Goal: Book appointment/travel/reservation

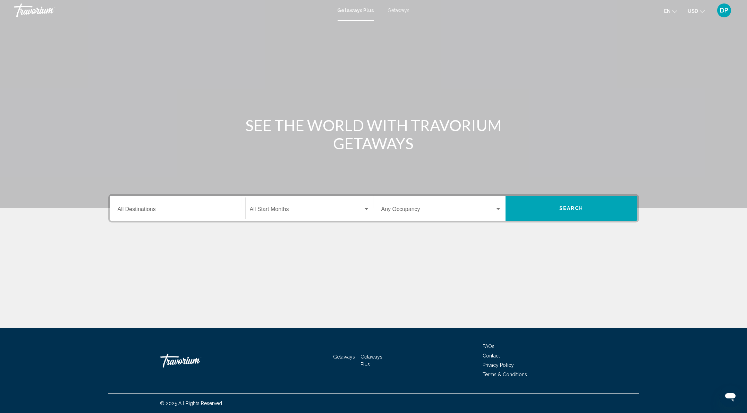
click at [127, 219] on div "Destination All Destinations" at bounding box center [178, 208] width 120 height 22
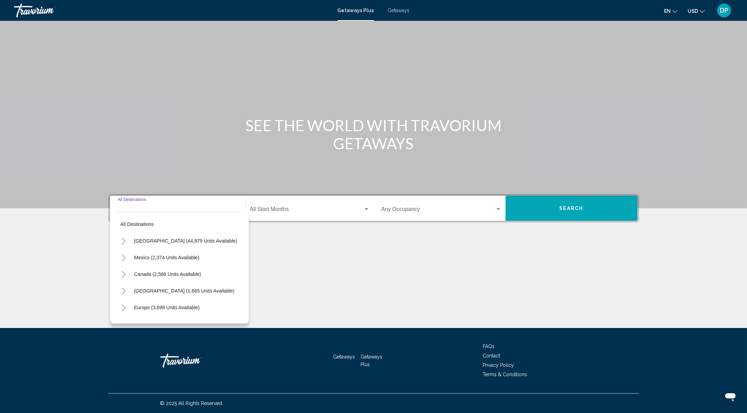
scroll to position [57, 0]
click at [131, 266] on button "Canada (2,566 units available)" at bounding box center [168, 274] width 74 height 16
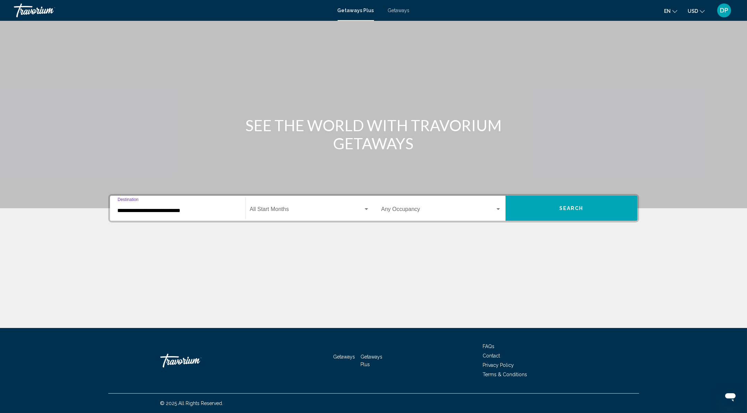
click at [134, 207] on input "**********" at bounding box center [178, 210] width 120 height 6
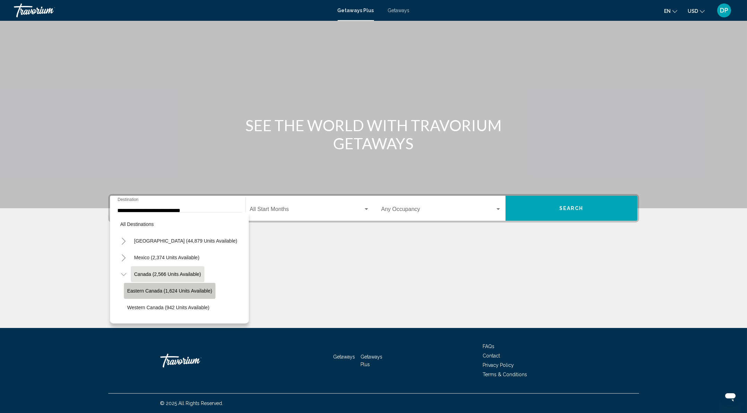
click at [127, 288] on span "Eastern Canada (1,624 units available)" at bounding box center [169, 291] width 85 height 6
type input "**********"
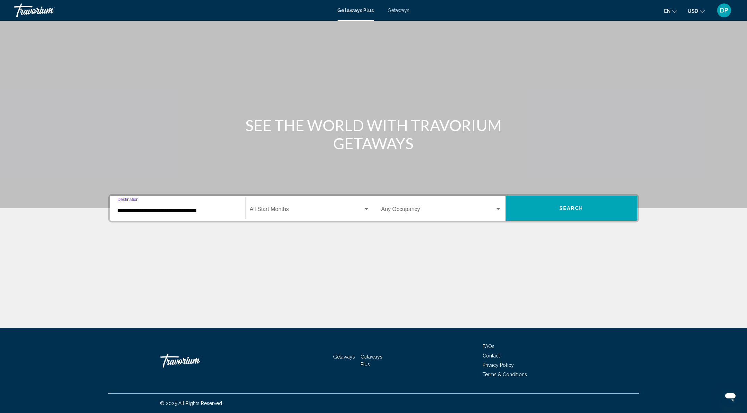
click at [295, 207] on span "Search widget" at bounding box center [306, 210] width 113 height 6
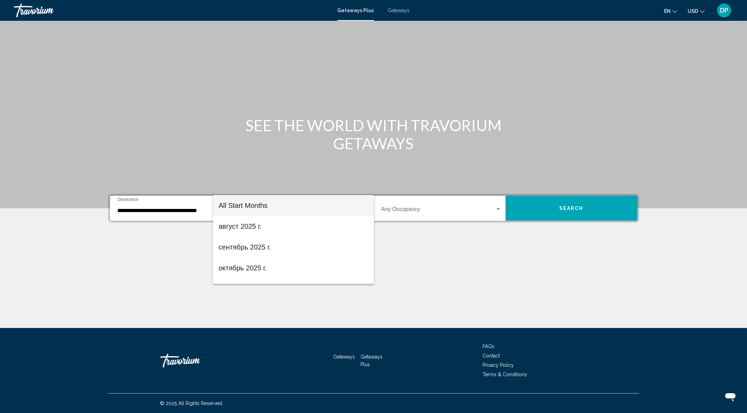
click at [470, 202] on div at bounding box center [373, 206] width 747 height 413
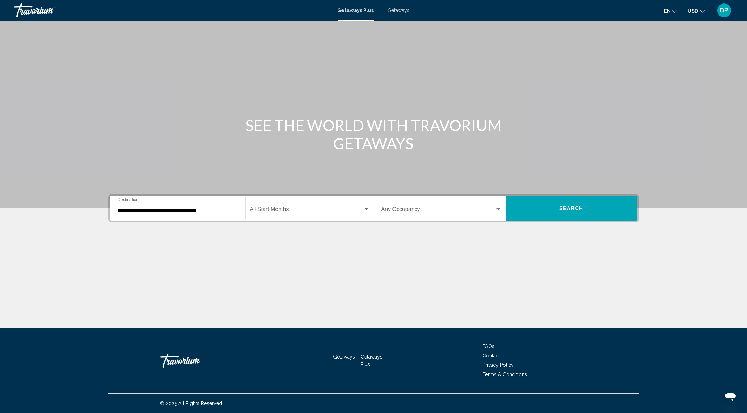
click at [468, 207] on span "Search widget" at bounding box center [438, 210] width 114 height 6
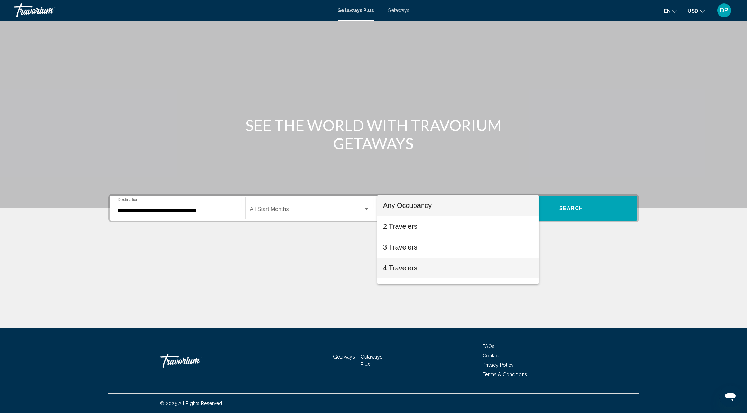
click at [412, 267] on span "4 Travelers" at bounding box center [458, 267] width 150 height 21
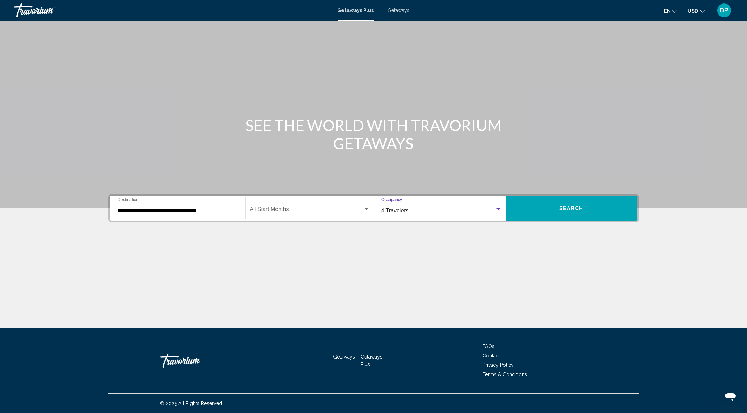
click at [598, 205] on button "Search" at bounding box center [571, 208] width 132 height 25
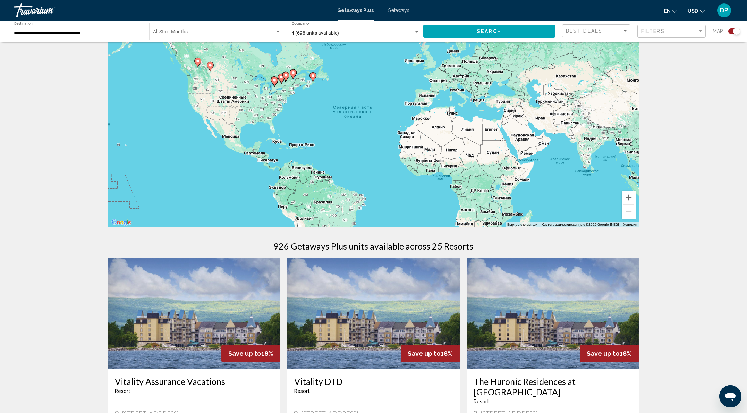
scroll to position [46, 0]
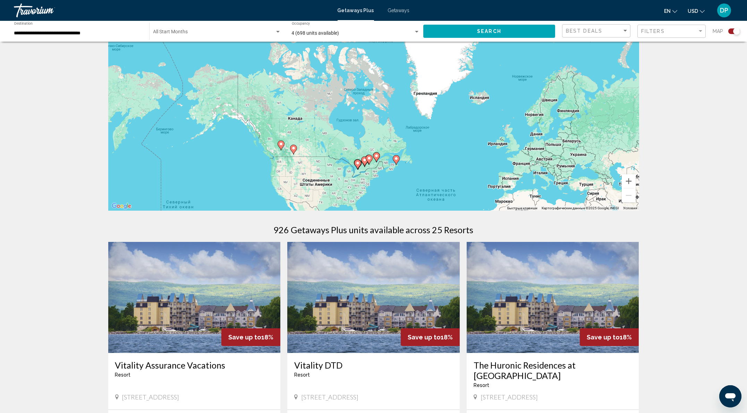
drag, startPoint x: 200, startPoint y: 80, endPoint x: 304, endPoint y: 170, distance: 137.2
click at [304, 170] on div "Чтобы активировать перетаскивание с помощью клавиатуры, нажмите Alt + Ввод. Пос…" at bounding box center [373, 106] width 531 height 208
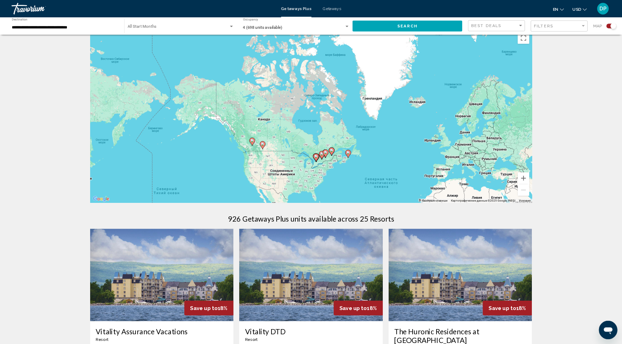
scroll to position [0, 0]
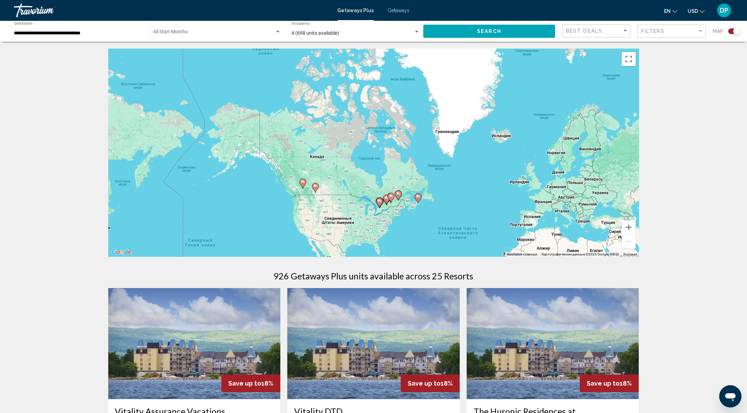
click at [307, 204] on div "Чтобы активировать перетаскивание с помощью клавиатуры, нажмите Alt + Ввод. Пос…" at bounding box center [373, 153] width 531 height 208
click at [636, 66] on button "Включить полноэкранный режим" at bounding box center [629, 59] width 14 height 14
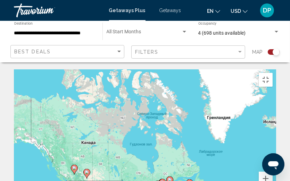
drag, startPoint x: 74, startPoint y: 144, endPoint x: 129, endPoint y: 129, distance: 57.8
click at [129, 129] on div "Чтобы активировать перетаскивание с помощью клавиатуры, нажмите Alt + Ввод. Пос…" at bounding box center [145, 138] width 262 height 139
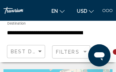
drag, startPoint x: 71, startPoint y: 55, endPoint x: 63, endPoint y: 54, distance: 8.7
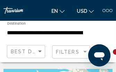
drag, startPoint x: 62, startPoint y: 55, endPoint x: 58, endPoint y: 48, distance: 8.0
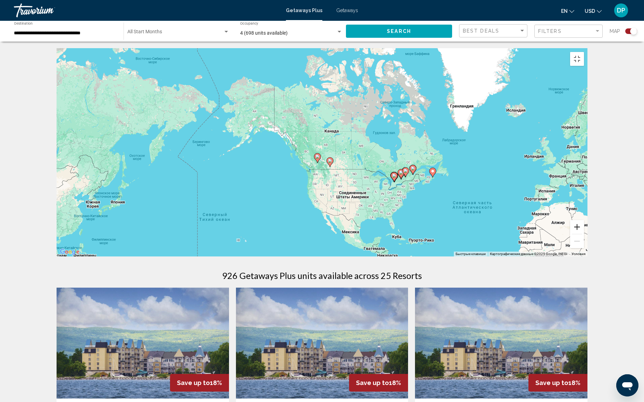
click at [584, 234] on button "Увеличить" at bounding box center [577, 227] width 14 height 14
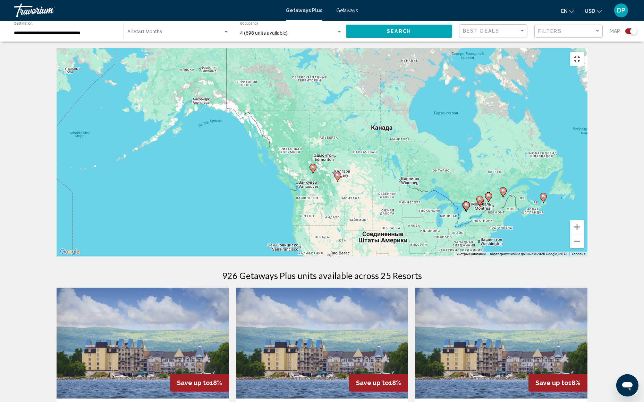
click at [584, 234] on button "Увеличить" at bounding box center [577, 227] width 14 height 14
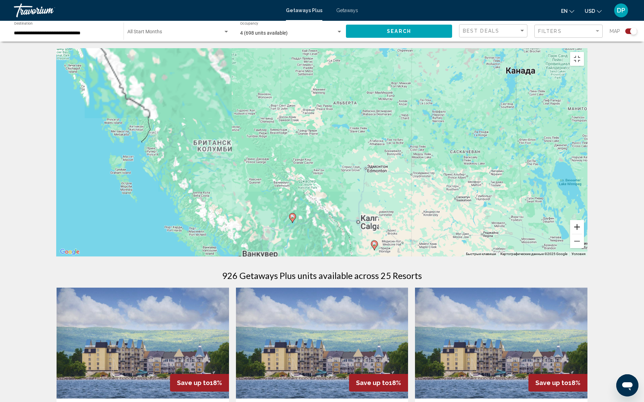
click at [584, 234] on button "Увеличить" at bounding box center [577, 227] width 14 height 14
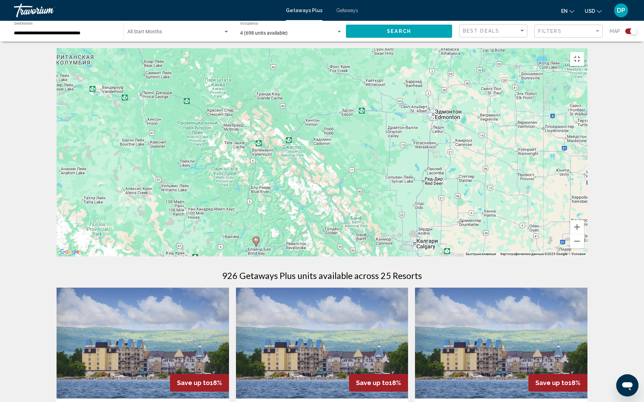
drag, startPoint x: 364, startPoint y: 337, endPoint x: 371, endPoint y: 259, distance: 78.3
click at [371, 257] on div "Чтобы активировать перетаскивание с помощью клавиатуры, нажмите Alt + Ввод. Пос…" at bounding box center [322, 153] width 531 height 208
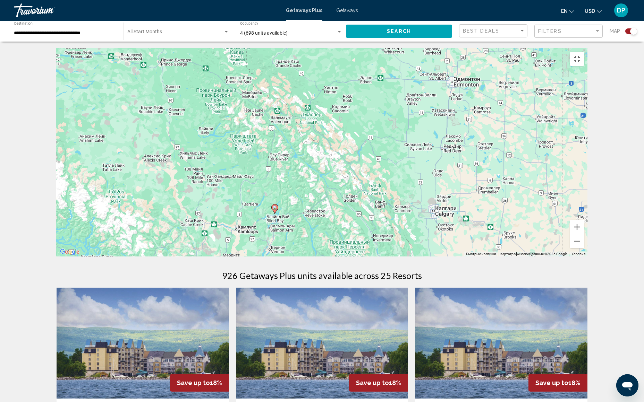
drag, startPoint x: 291, startPoint y: 301, endPoint x: 294, endPoint y: 292, distance: 9.1
click at [294, 257] on div "Чтобы активировать перетаскивание с помощью клавиатуры, нажмите Alt + Ввод. Пос…" at bounding box center [322, 153] width 531 height 208
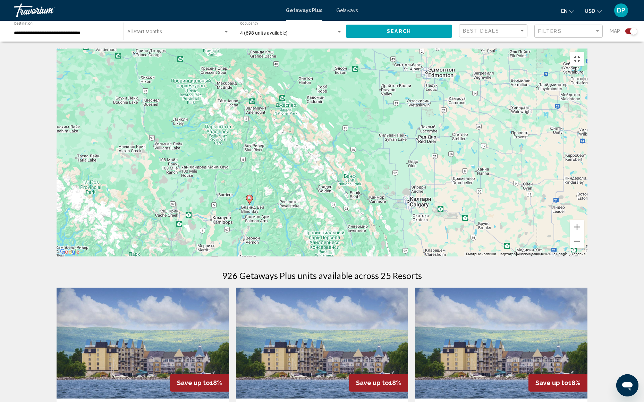
drag, startPoint x: 443, startPoint y: 303, endPoint x: 390, endPoint y: 275, distance: 60.4
click at [390, 257] on div "Чтобы активировать перетаскивание с помощью клавиатуры, нажмите Alt + Ввод. Пос…" at bounding box center [322, 153] width 531 height 208
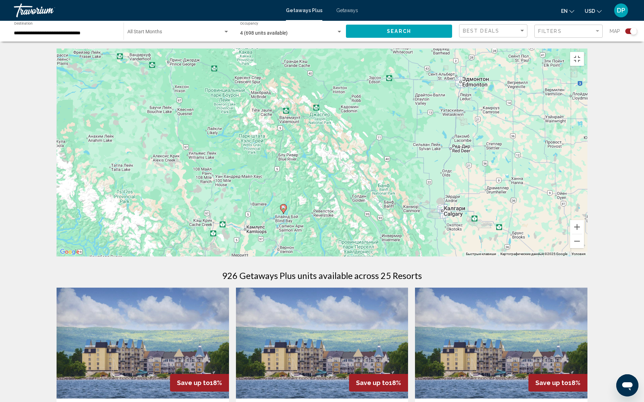
drag, startPoint x: 225, startPoint y: 263, endPoint x: 346, endPoint y: 311, distance: 129.4
click at [346, 257] on div "Чтобы активировать перетаскивание с помощью клавиатуры, нажмите Alt + Ввод. Пос…" at bounding box center [322, 153] width 531 height 208
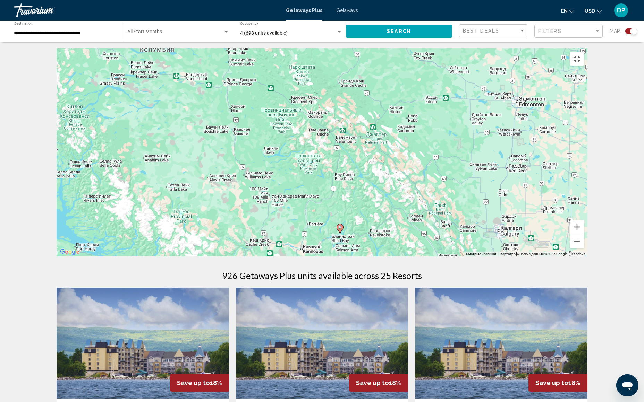
click at [584, 234] on button "Увеличить" at bounding box center [577, 227] width 14 height 14
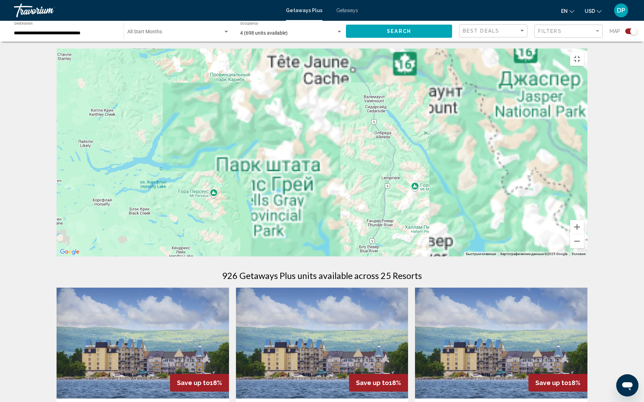
drag, startPoint x: 461, startPoint y: 337, endPoint x: 383, endPoint y: 187, distance: 168.8
click at [384, 197] on div "Main content" at bounding box center [322, 153] width 531 height 208
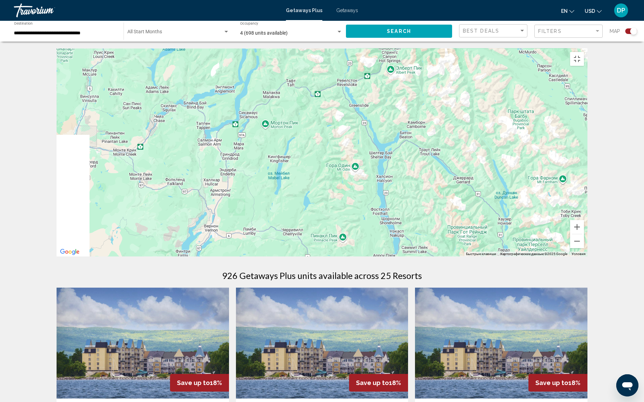
drag, startPoint x: 335, startPoint y: 210, endPoint x: 431, endPoint y: 271, distance: 113.8
click at [431, 257] on div "Main content" at bounding box center [322, 153] width 531 height 208
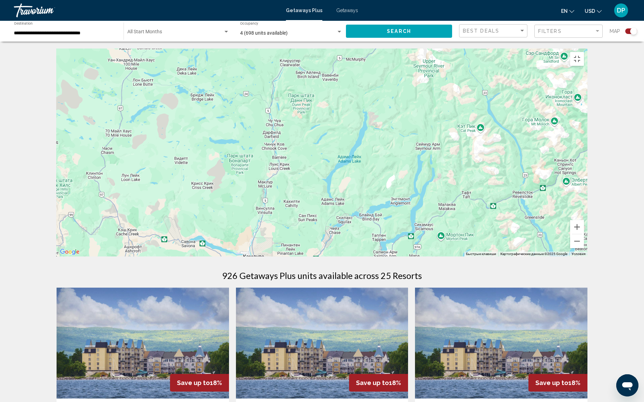
click at [377, 197] on div "Main content" at bounding box center [322, 153] width 531 height 208
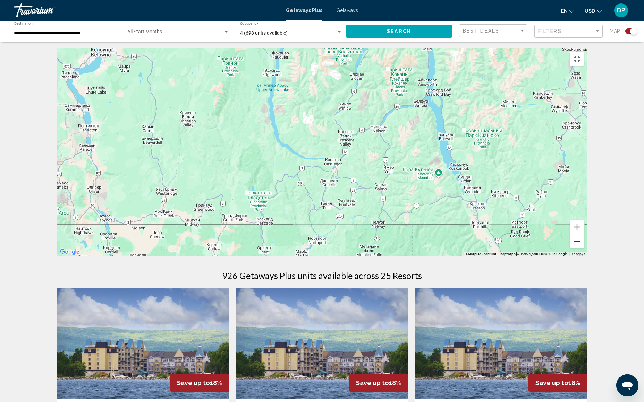
click at [584, 248] on button "Уменьшить" at bounding box center [577, 242] width 14 height 14
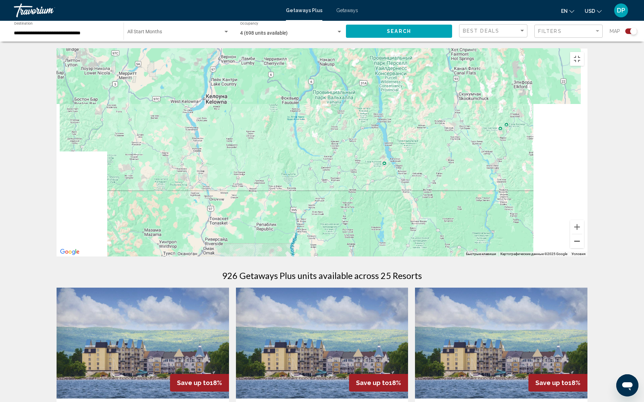
click at [584, 248] on button "Уменьшить" at bounding box center [577, 242] width 14 height 14
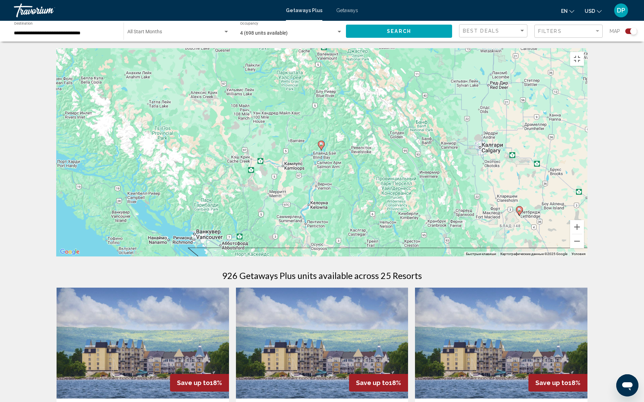
drag, startPoint x: 324, startPoint y: 163, endPoint x: 366, endPoint y: 242, distance: 90.0
click at [366, 242] on div "Чтобы активировать перетаскивание с помощью клавиатуры, нажмите Alt + Ввод. Пос…" at bounding box center [322, 153] width 531 height 208
click at [584, 234] on button "Увеличить" at bounding box center [577, 227] width 14 height 14
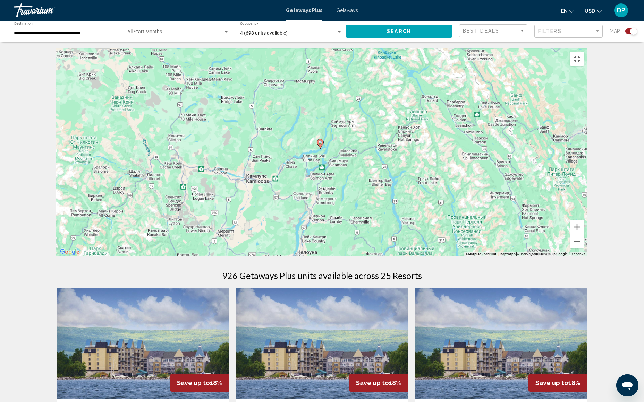
click at [584, 234] on button "Увеличить" at bounding box center [577, 227] width 14 height 14
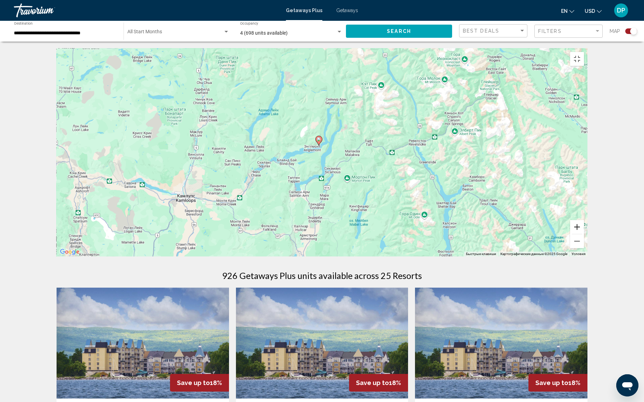
click at [584, 234] on button "Увеличить" at bounding box center [577, 227] width 14 height 14
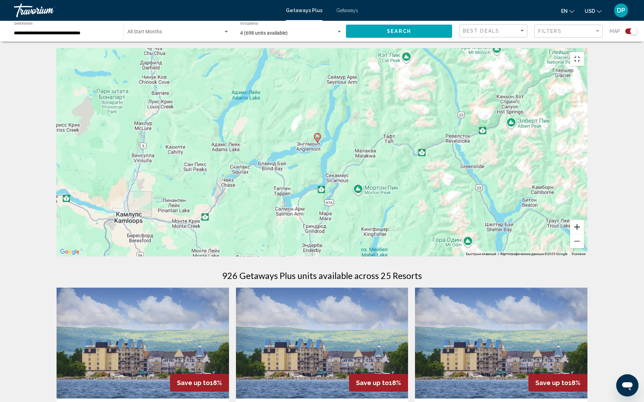
click at [584, 234] on button "Увеличить" at bounding box center [577, 227] width 14 height 14
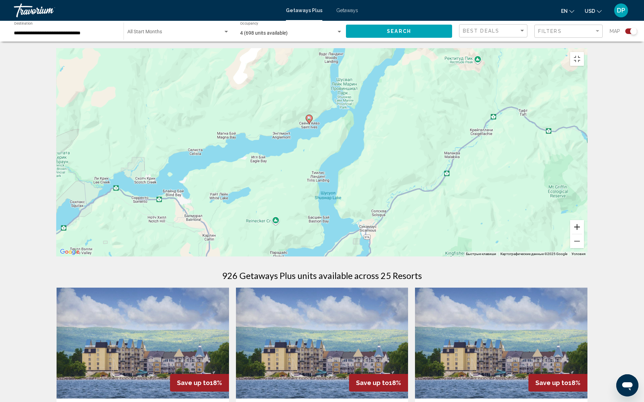
click at [584, 234] on button "Увеличить" at bounding box center [577, 227] width 14 height 14
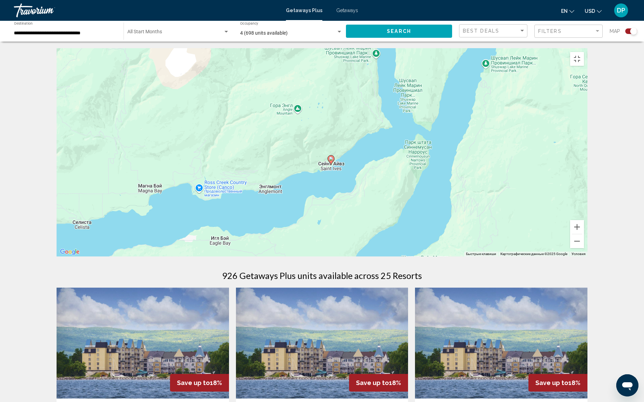
drag, startPoint x: 299, startPoint y: 178, endPoint x: 339, endPoint y: 261, distance: 91.9
click at [338, 256] on div "Чтобы активировать перетаскивание с помощью клавиатуры, нажмите Alt + Ввод. Пос…" at bounding box center [322, 153] width 531 height 208
click at [339, 257] on div "Чтобы активировать перетаскивание с помощью клавиатуры, нажмите Alt + Ввод. Пос…" at bounding box center [322, 153] width 531 height 208
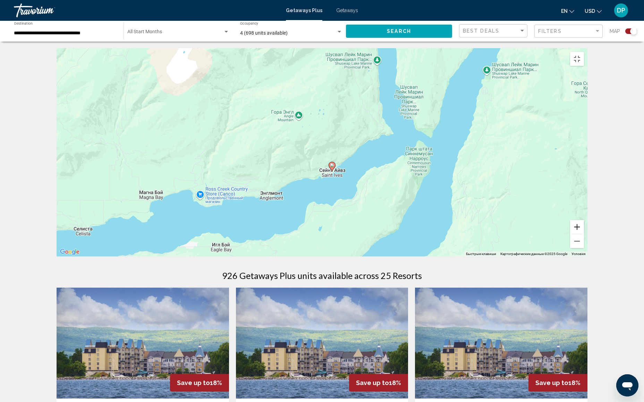
click at [584, 234] on button "Увеличить" at bounding box center [577, 227] width 14 height 14
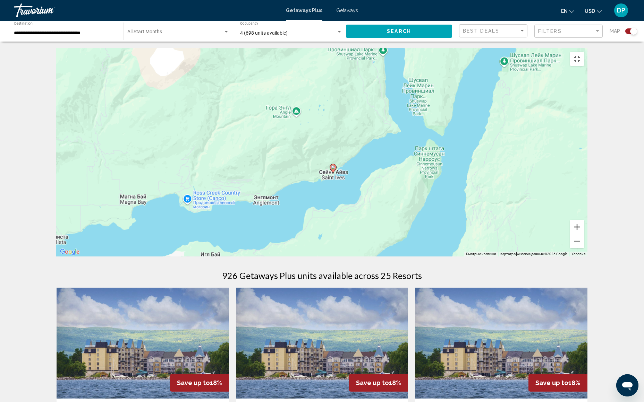
click at [584, 234] on button "Увеличить" at bounding box center [577, 227] width 14 height 14
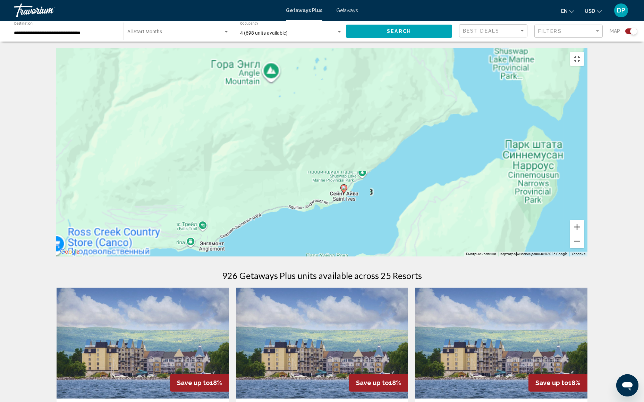
click at [584, 234] on button "Увеличить" at bounding box center [577, 227] width 14 height 14
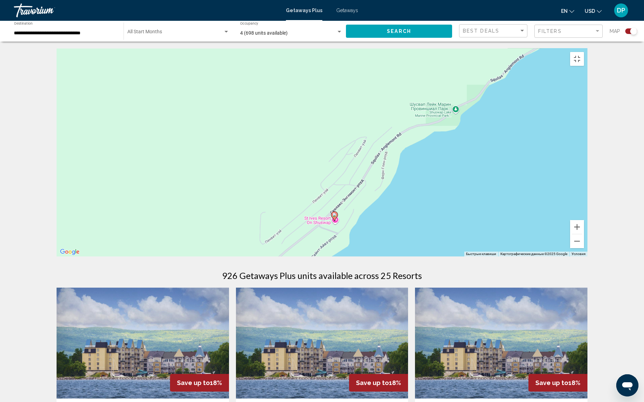
drag, startPoint x: 498, startPoint y: 309, endPoint x: 366, endPoint y: 103, distance: 244.0
click at [366, 103] on div "Чтобы активировать перетаскивание с помощью клавиатуры, нажмите Alt + Ввод. Пос…" at bounding box center [322, 153] width 531 height 208
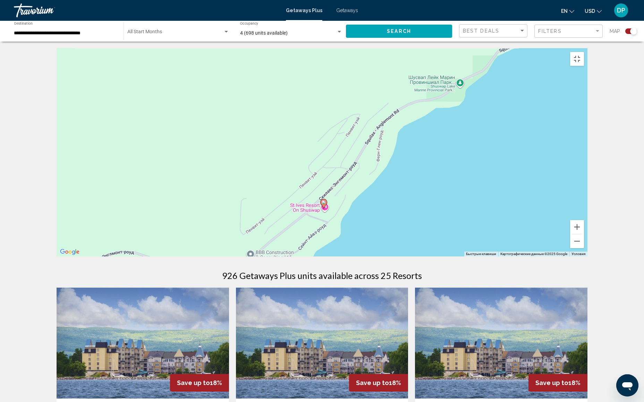
click at [324, 205] on image "Main content" at bounding box center [324, 203] width 4 height 4
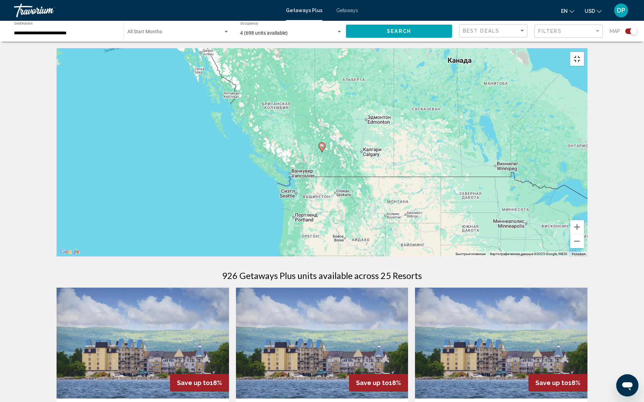
click at [584, 52] on button "Включить полноэкранный режим" at bounding box center [577, 59] width 14 height 14
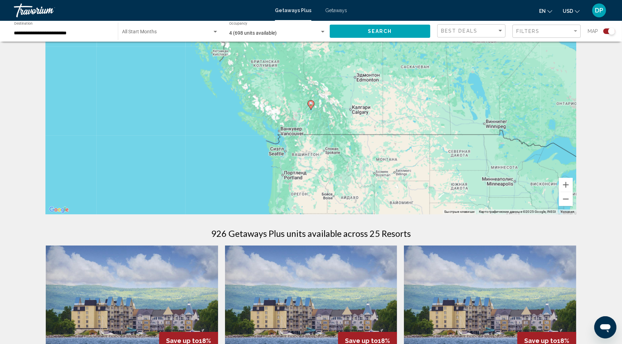
scroll to position [39, 0]
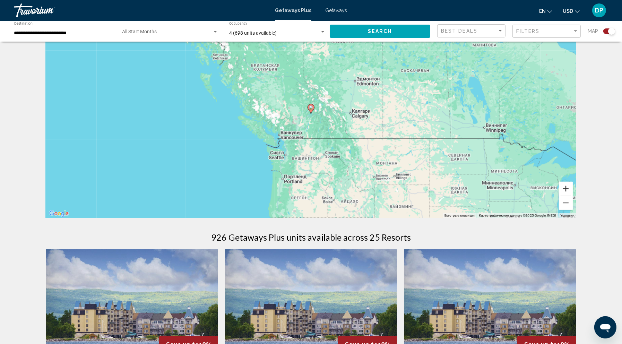
click at [573, 196] on button "Увеличить" at bounding box center [566, 189] width 14 height 14
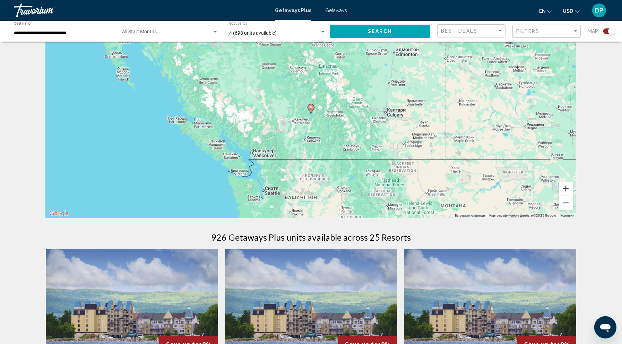
click at [573, 196] on button "Увеличить" at bounding box center [566, 189] width 14 height 14
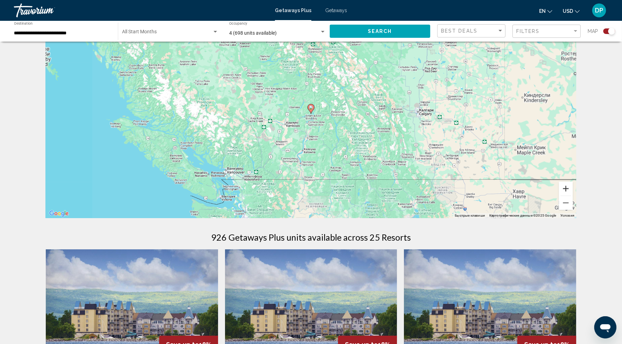
click at [573, 196] on button "Увеличить" at bounding box center [566, 189] width 14 height 14
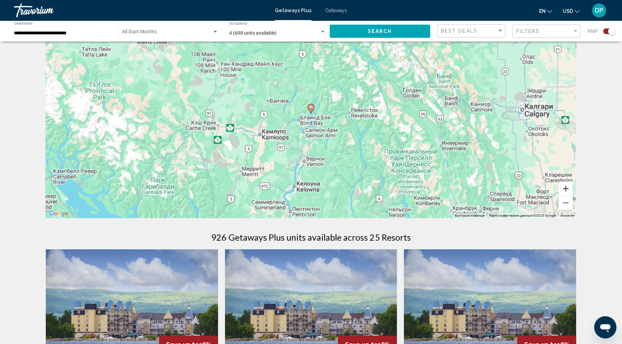
click at [573, 196] on button "Увеличить" at bounding box center [566, 189] width 14 height 14
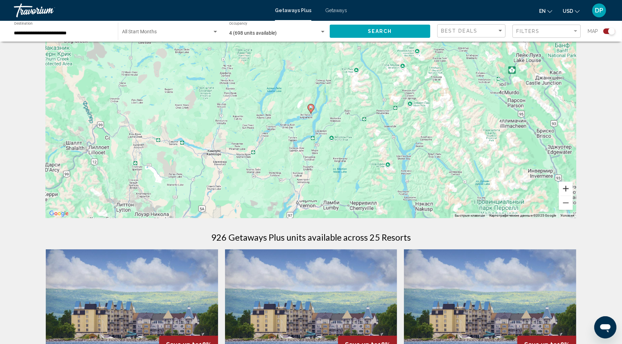
click at [573, 196] on button "Увеличить" at bounding box center [566, 189] width 14 height 14
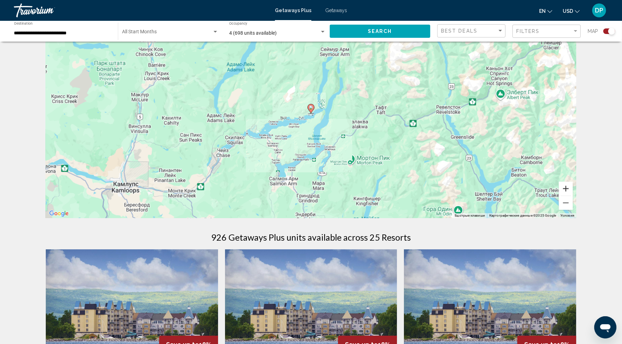
click at [573, 196] on button "Увеличить" at bounding box center [566, 189] width 14 height 14
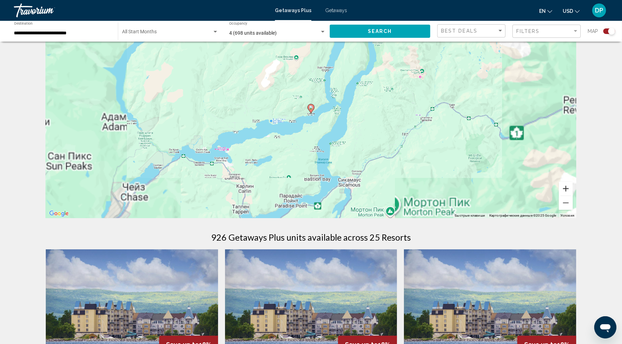
click at [573, 196] on button "Увеличить" at bounding box center [566, 189] width 14 height 14
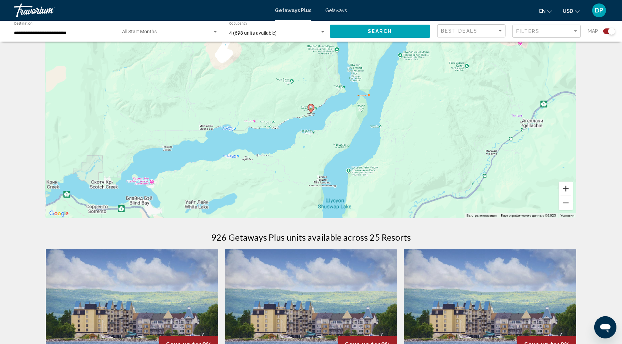
click at [573, 196] on button "Увеличить" at bounding box center [566, 189] width 14 height 14
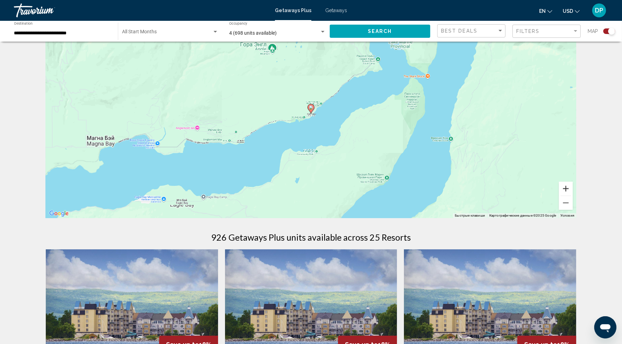
click at [573, 196] on button "Увеличить" at bounding box center [566, 189] width 14 height 14
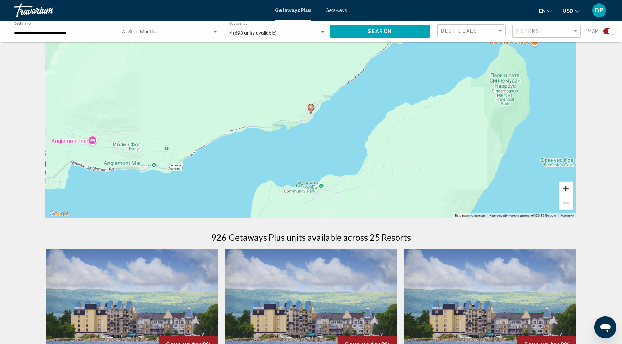
click at [573, 196] on button "Увеличить" at bounding box center [566, 189] width 14 height 14
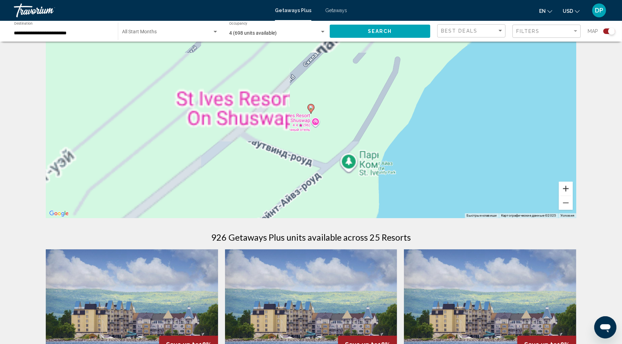
click at [573, 196] on button "Увеличить" at bounding box center [566, 189] width 14 height 14
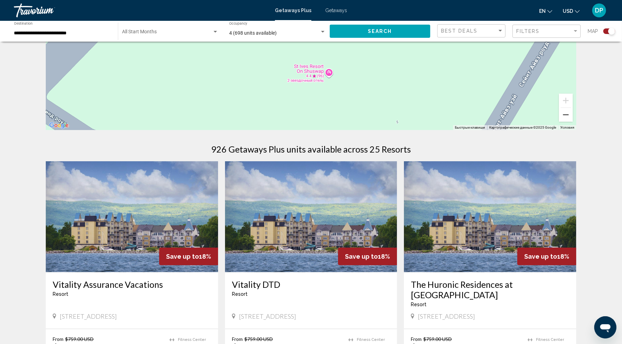
scroll to position [0, 0]
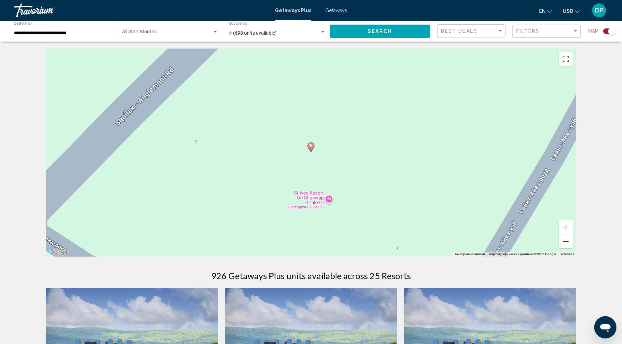
click at [573, 248] on button "Уменьшить" at bounding box center [566, 242] width 14 height 14
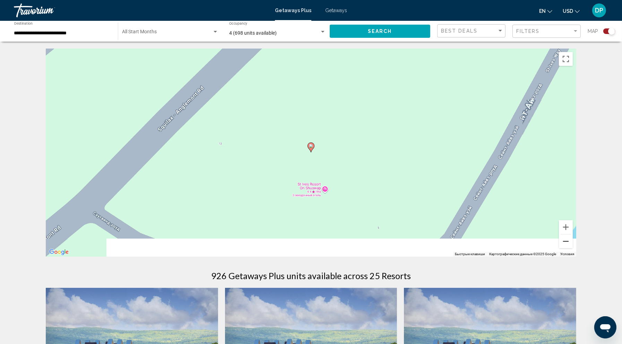
click at [573, 248] on button "Уменьшить" at bounding box center [566, 242] width 14 height 14
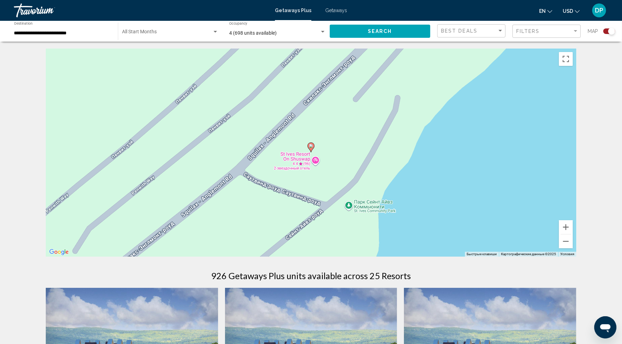
click at [310, 153] on gmp-advanced-marker "Main content" at bounding box center [311, 147] width 7 height 10
type input "**********"
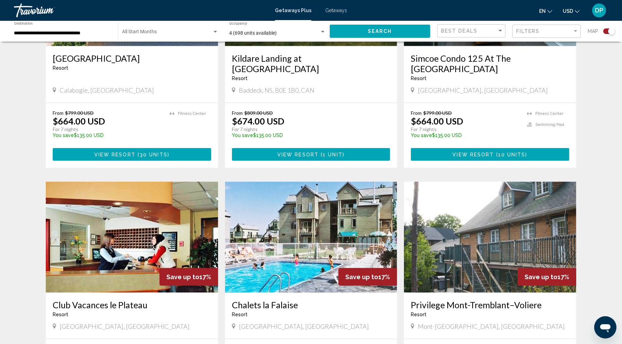
scroll to position [848, 0]
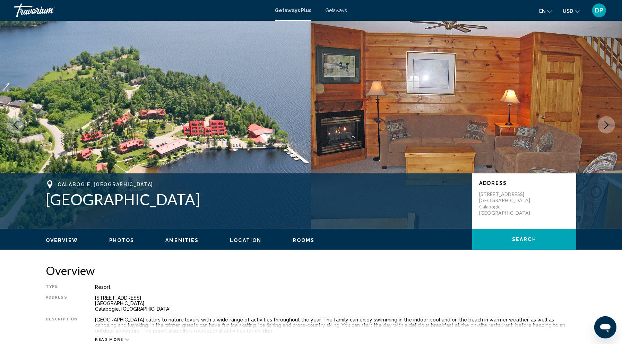
click at [603, 129] on icon "Next image" at bounding box center [607, 125] width 8 height 8
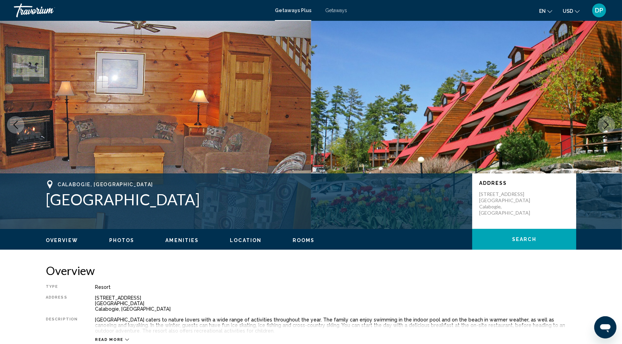
click at [603, 129] on icon "Next image" at bounding box center [607, 125] width 8 height 8
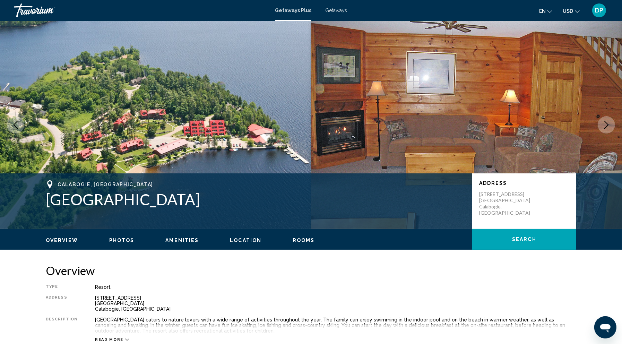
click at [603, 129] on icon "Next image" at bounding box center [607, 125] width 8 height 8
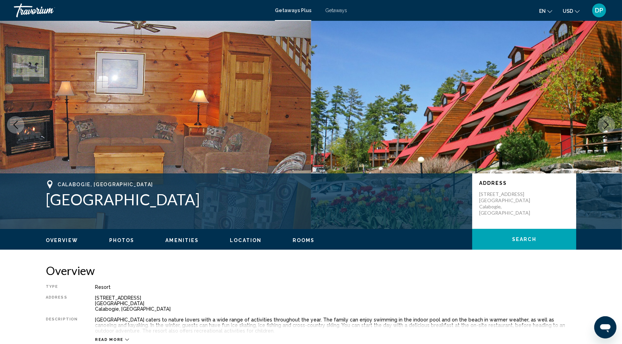
click at [603, 129] on icon "Next image" at bounding box center [607, 125] width 8 height 8
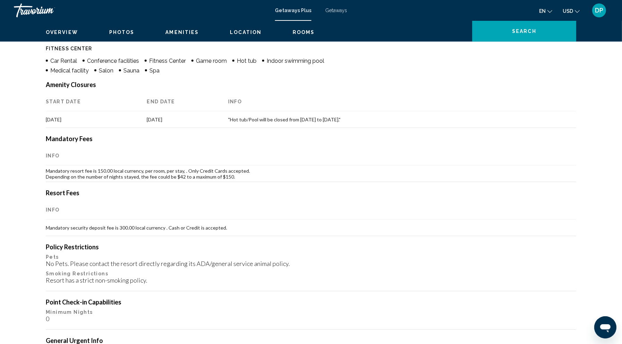
scroll to position [617, 0]
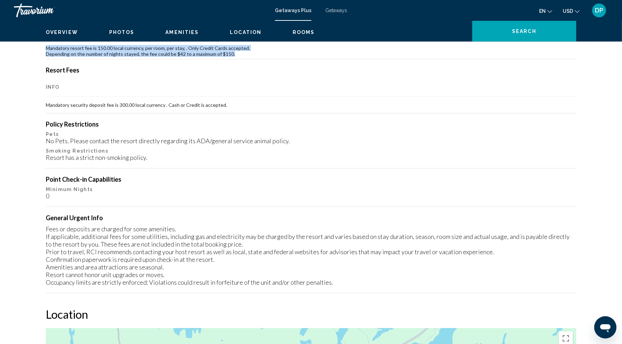
drag, startPoint x: 15, startPoint y: 191, endPoint x: 250, endPoint y: 207, distance: 235.4
click at [196, 59] on td "Mandatory resort fee is 150.00 local currency, per room, per stay, . Only Credi…" at bounding box center [311, 51] width 531 height 17
drag, startPoint x: 41, startPoint y: 188, endPoint x: 237, endPoint y: 212, distance: 197.8
click at [237, 212] on div "Amenity Closures Start Date End Date Info [DATE] [DATE] "Hot tub/Pool will be c…" at bounding box center [311, 125] width 531 height 335
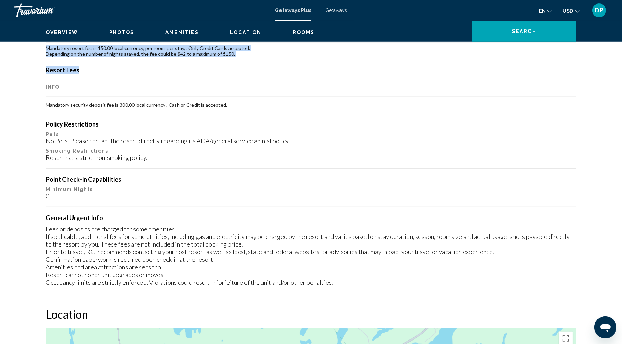
click at [236, 210] on div "Amenity Closures Start Date End Date Info [DATE] [DATE] "Hot tub/Pool will be c…" at bounding box center [311, 125] width 531 height 335
drag, startPoint x: 16, startPoint y: 178, endPoint x: 253, endPoint y: 205, distance: 238.5
click at [346, 59] on td "Mandatory resort fee is 150.00 local currency, per room, per stay, . Only Credi…" at bounding box center [311, 51] width 531 height 17
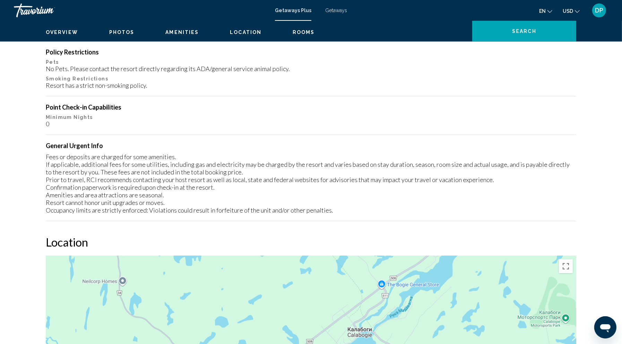
scroll to position [771, 0]
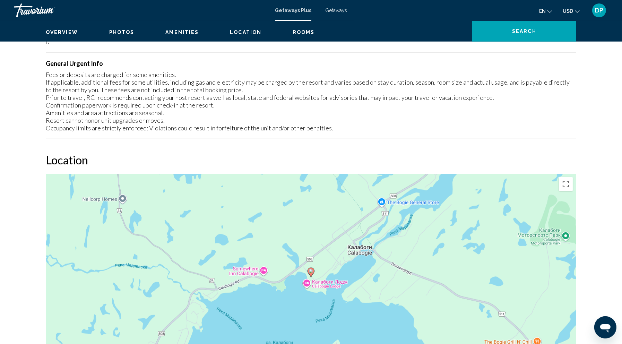
drag, startPoint x: 26, startPoint y: 199, endPoint x: 82, endPoint y: 206, distance: 57.0
click at [82, 45] on div "Point Check-in Capabilities Minimum Nights 0" at bounding box center [311, 33] width 531 height 24
click at [82, 38] on p "Minimum Nights" at bounding box center [311, 35] width 531 height 6
drag, startPoint x: 135, startPoint y: 214, endPoint x: 143, endPoint y: 215, distance: 8.0
click at [136, 45] on div "0" at bounding box center [311, 42] width 531 height 8
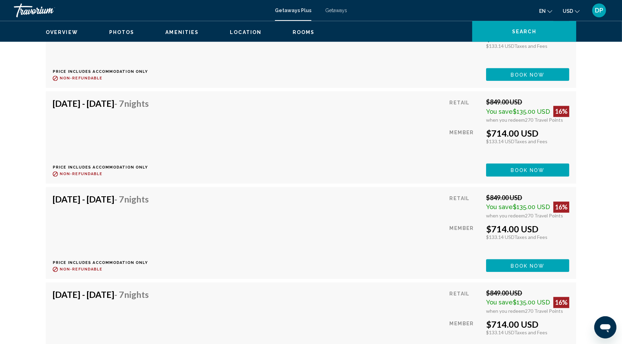
scroll to position [1850, 0]
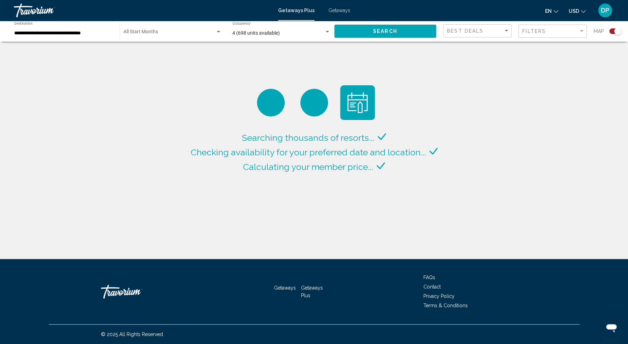
click at [180, 36] on span "Search widget" at bounding box center [170, 34] width 92 height 6
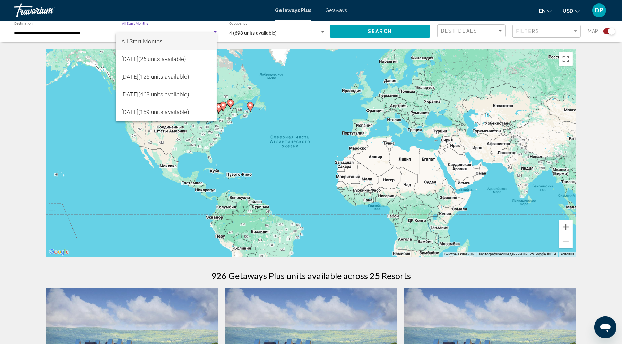
click at [98, 117] on div at bounding box center [311, 172] width 622 height 344
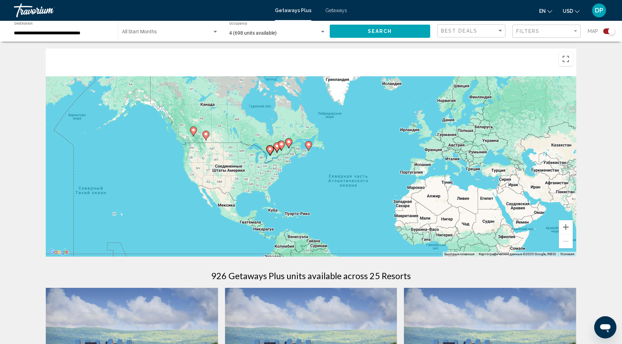
drag, startPoint x: 169, startPoint y: 135, endPoint x: 219, endPoint y: 166, distance: 58.5
click at [219, 166] on div "Чтобы активировать перетаскивание с помощью клавиатуры, нажмите Alt + Ввод. Пос…" at bounding box center [311, 153] width 531 height 208
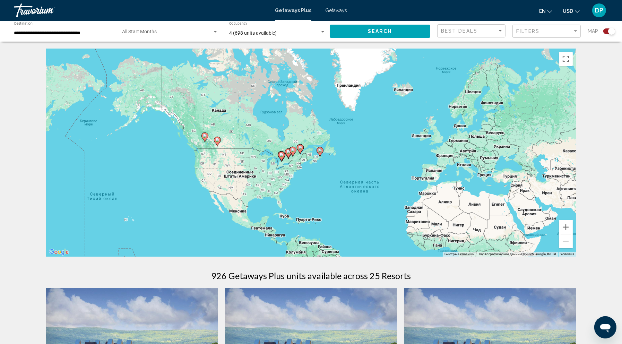
click at [102, 41] on div "**********" at bounding box center [62, 31] width 97 height 19
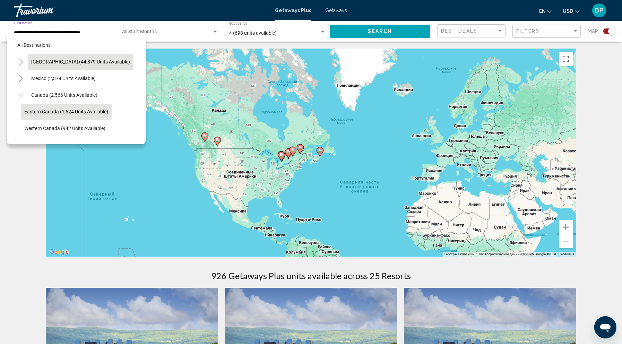
scroll to position [16, 0]
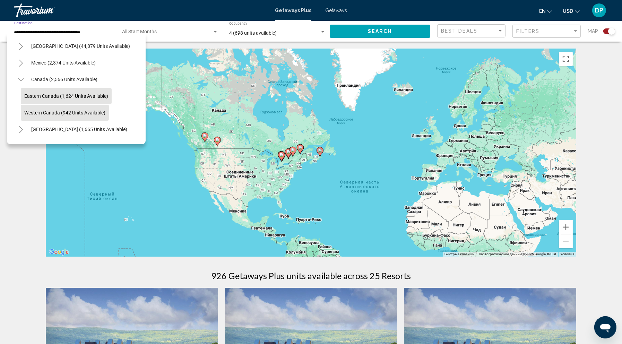
click at [68, 116] on span "Western Canada (942 units available)" at bounding box center [64, 113] width 81 height 6
type input "**********"
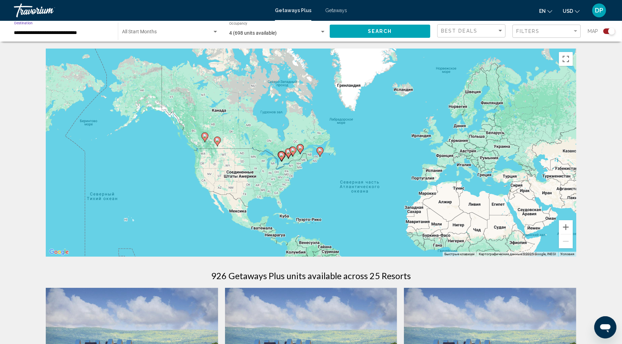
click at [371, 34] on span "Search" at bounding box center [380, 32] width 24 height 6
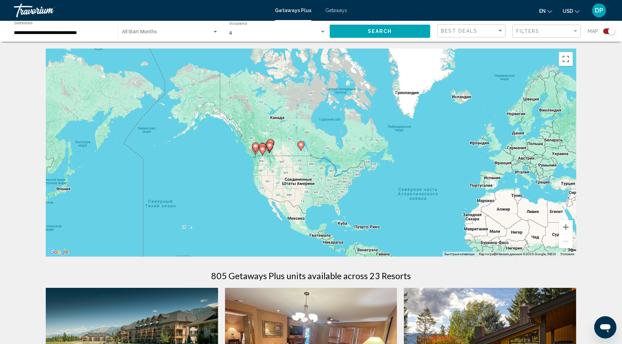
drag, startPoint x: 222, startPoint y: 160, endPoint x: 275, endPoint y: 164, distance: 54.0
click at [275, 164] on div "Чтобы активировать перетаскивание с помощью клавиатуры, нажмите Alt + Ввод. Пос…" at bounding box center [311, 153] width 531 height 208
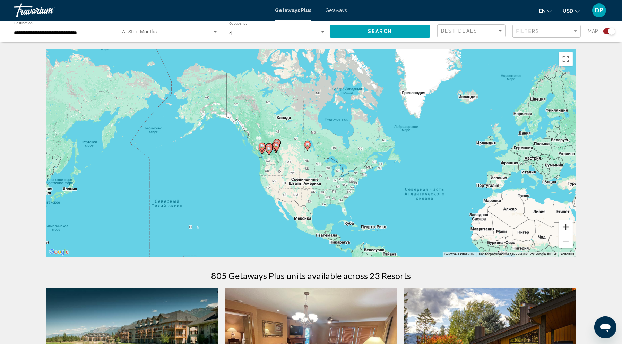
click at [573, 234] on button "Увеличить" at bounding box center [566, 227] width 14 height 14
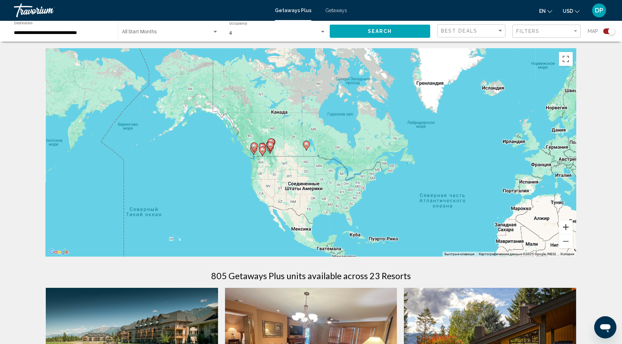
click at [573, 234] on button "Увеличить" at bounding box center [566, 227] width 14 height 14
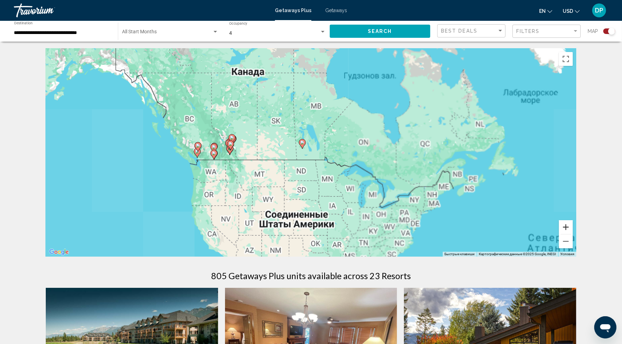
click at [573, 234] on button "Увеличить" at bounding box center [566, 227] width 14 height 14
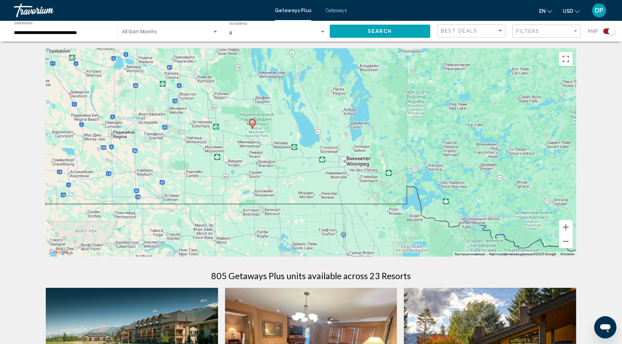
click at [298, 36] on div "4" at bounding box center [274, 34] width 91 height 6
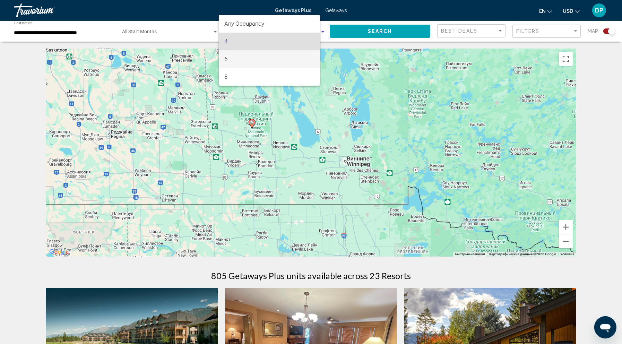
click at [245, 60] on span "6" at bounding box center [269, 59] width 90 height 18
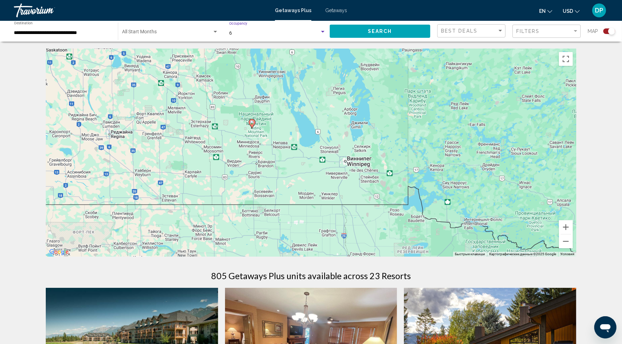
click at [368, 34] on span "Search" at bounding box center [380, 32] width 24 height 6
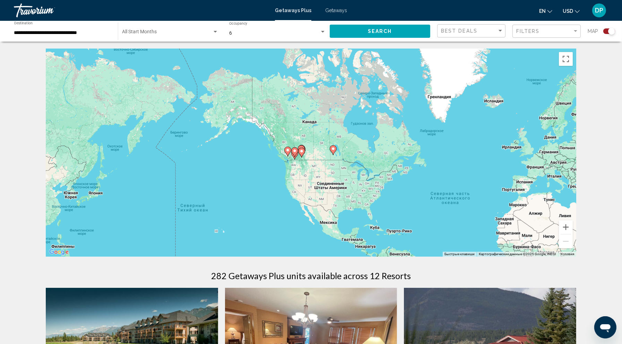
drag, startPoint x: 292, startPoint y: 175, endPoint x: 306, endPoint y: 180, distance: 15.7
click at [305, 180] on div "Чтобы активировать перетаскивание с помощью клавиатуры, нажмите Alt + Ввод. Пос…" at bounding box center [311, 153] width 531 height 208
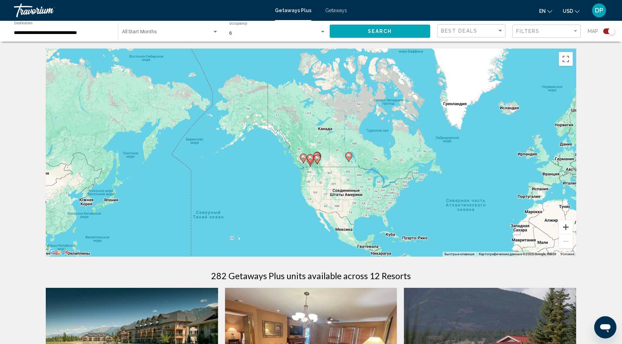
click at [573, 234] on button "Увеличить" at bounding box center [566, 227] width 14 height 14
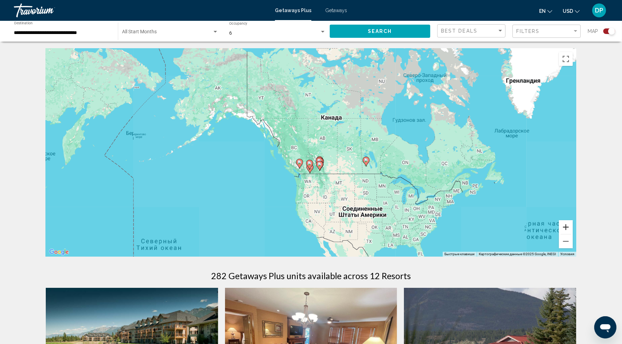
click at [573, 234] on button "Увеличить" at bounding box center [566, 227] width 14 height 14
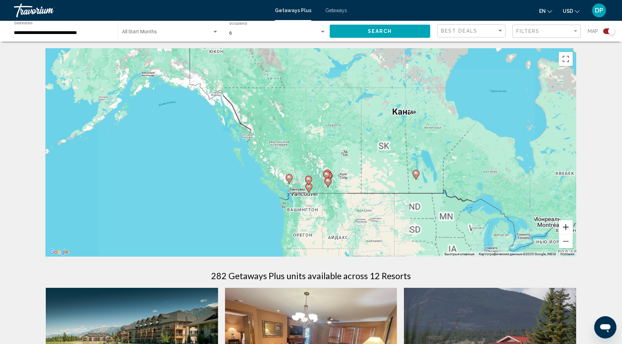
click at [573, 234] on button "Увеличить" at bounding box center [566, 227] width 14 height 14
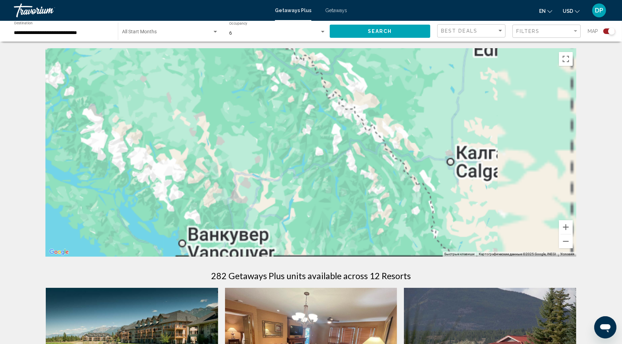
drag, startPoint x: 454, startPoint y: 234, endPoint x: 463, endPoint y: 115, distance: 119.0
click at [463, 115] on div "Main content" at bounding box center [311, 153] width 531 height 208
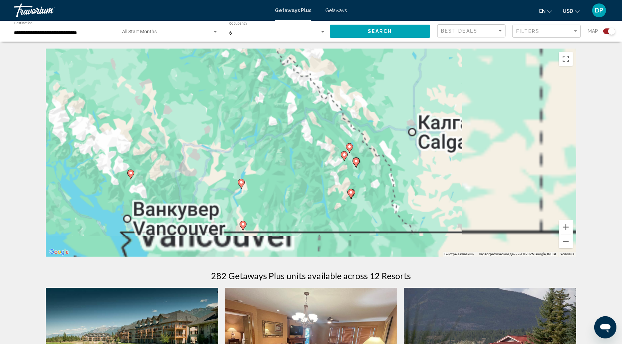
drag, startPoint x: 441, startPoint y: 161, endPoint x: 362, endPoint y: 173, distance: 79.5
click at [362, 173] on div "Чтобы активировать перетаскивание с помощью клавиатуры, нажмите Alt + Ввод. Пос…" at bounding box center [311, 153] width 531 height 208
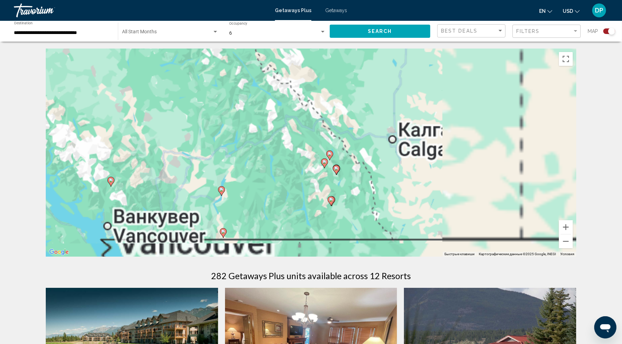
drag, startPoint x: 357, startPoint y: 179, endPoint x: 334, endPoint y: 181, distance: 23.0
click at [334, 181] on div "Чтобы активировать перетаскивание с помощью клавиатуры, нажмите Alt + Ввод. Пос…" at bounding box center [311, 153] width 531 height 208
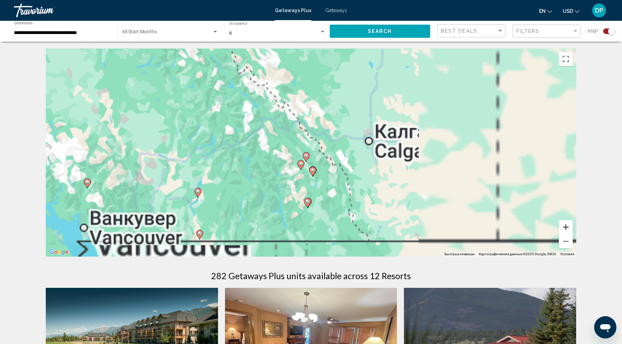
click at [573, 234] on button "Увеличить" at bounding box center [566, 227] width 14 height 14
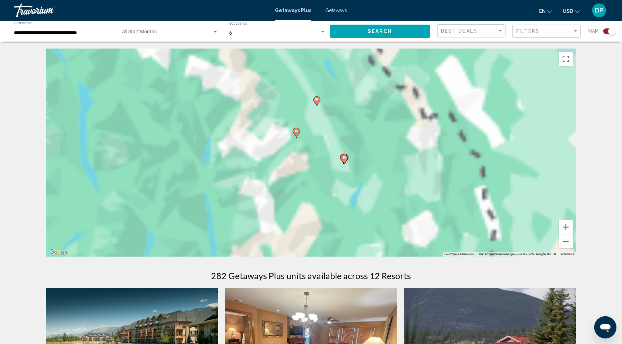
drag, startPoint x: 395, startPoint y: 212, endPoint x: 418, endPoint y: 125, distance: 89.6
click at [421, 125] on div "Чтобы активировать перетаскивание с помощью клавиатуры, нажмите Alt + Ввод. Пос…" at bounding box center [311, 153] width 531 height 208
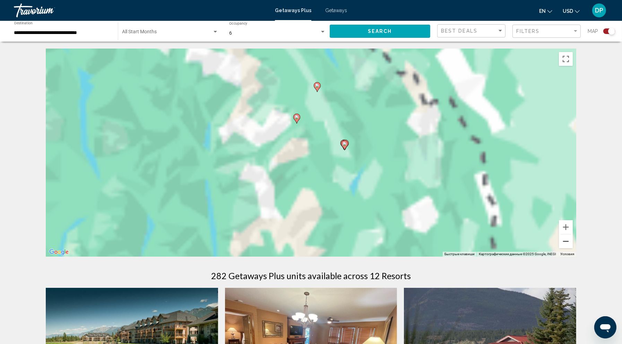
click at [573, 248] on button "Уменьшить" at bounding box center [566, 242] width 14 height 14
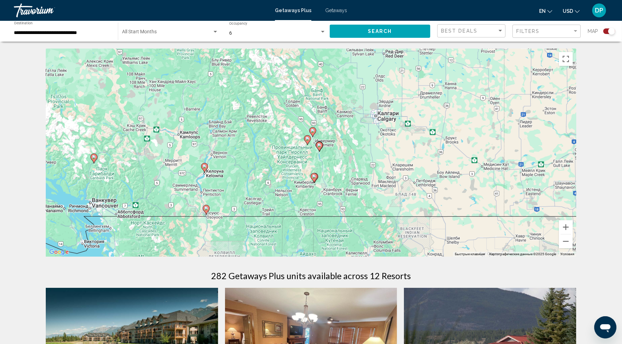
click at [205, 172] on icon "Main content" at bounding box center [205, 167] width 6 height 9
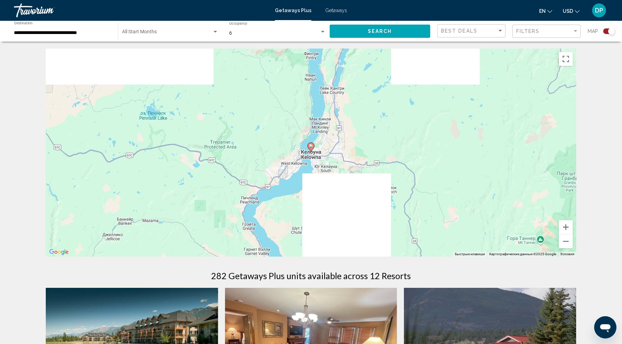
click at [312, 148] on image "Main content" at bounding box center [311, 146] width 4 height 4
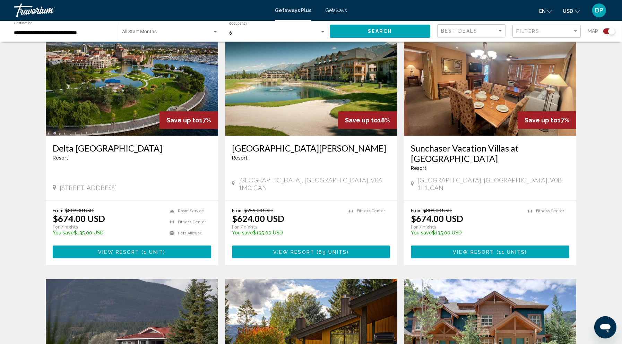
scroll to position [270, 0]
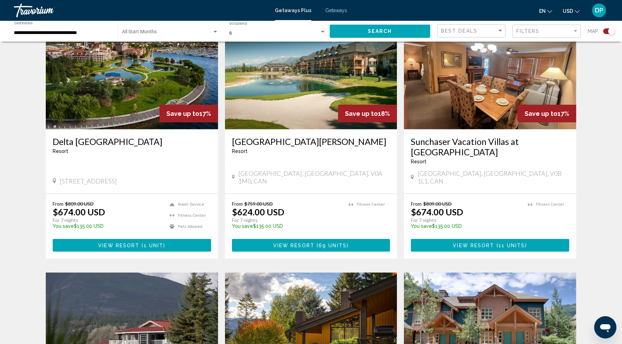
click at [133, 125] on img "Main content" at bounding box center [132, 73] width 172 height 111
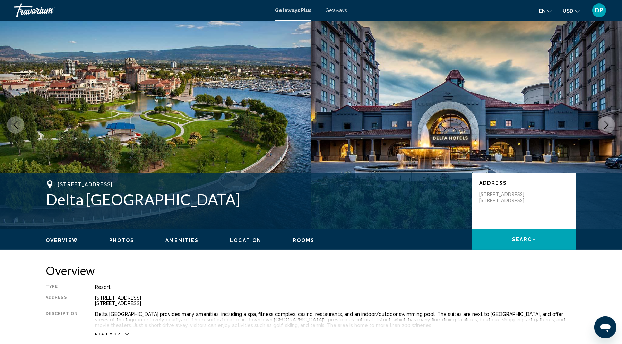
click at [604, 129] on icon "Next image" at bounding box center [607, 125] width 8 height 8
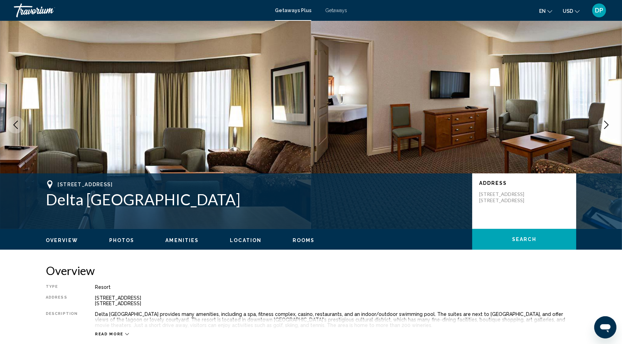
click at [604, 129] on icon "Next image" at bounding box center [607, 125] width 8 height 8
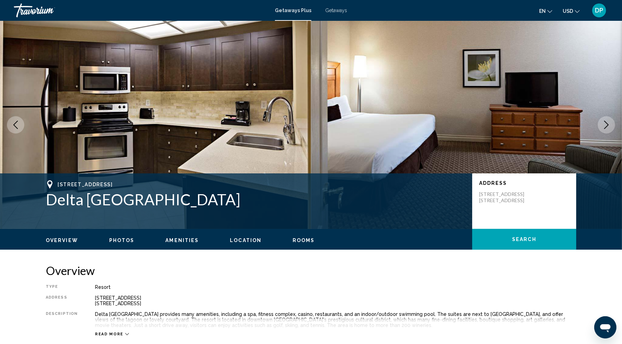
click at [604, 129] on icon "Next image" at bounding box center [607, 125] width 8 height 8
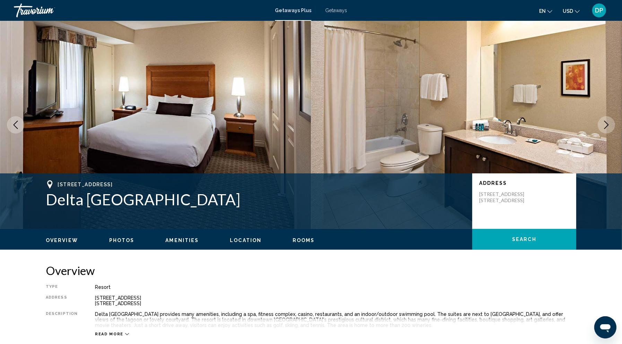
click at [20, 129] on icon "Previous image" at bounding box center [15, 125] width 8 height 8
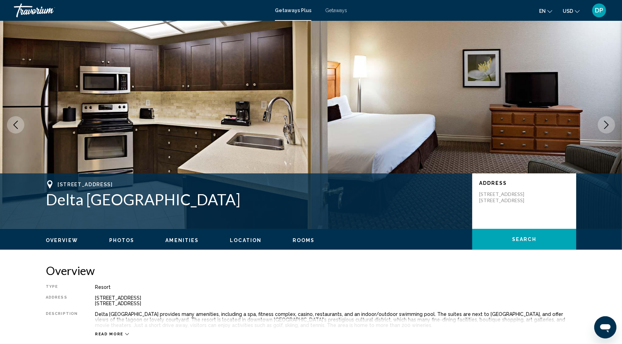
click at [20, 129] on icon "Previous image" at bounding box center [15, 125] width 8 height 8
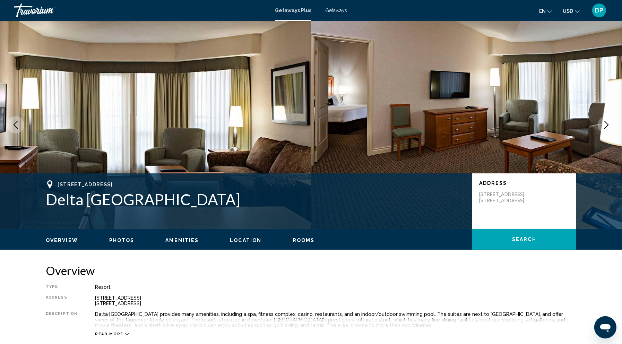
click at [20, 129] on icon "Previous image" at bounding box center [15, 125] width 8 height 8
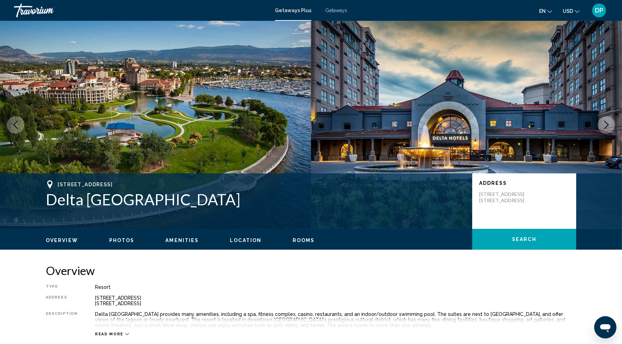
click at [20, 129] on icon "Previous image" at bounding box center [15, 125] width 8 height 8
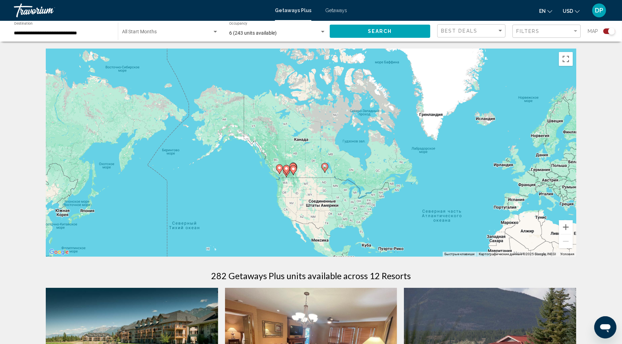
drag, startPoint x: 187, startPoint y: 167, endPoint x: 326, endPoint y: 233, distance: 154.2
click at [326, 233] on div "Чтобы активировать перетаскивание с помощью клавиатуры, нажмите Alt + Ввод. Пос…" at bounding box center [311, 153] width 531 height 208
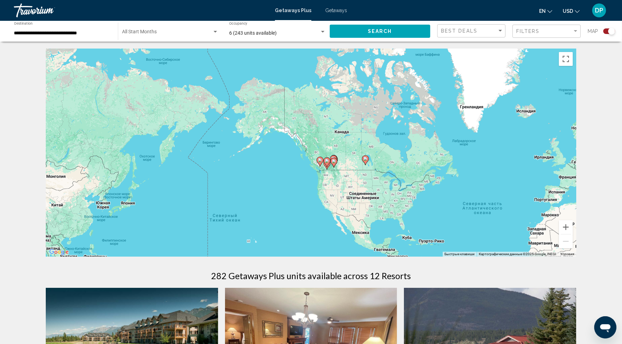
drag, startPoint x: 402, startPoint y: 214, endPoint x: 348, endPoint y: 182, distance: 63.0
click at [348, 182] on div "Чтобы активировать перетаскивание с помощью клавиатуры, нажмите Alt + Ввод. Пос…" at bounding box center [311, 153] width 531 height 208
click at [573, 234] on button "Увеличить" at bounding box center [566, 227] width 14 height 14
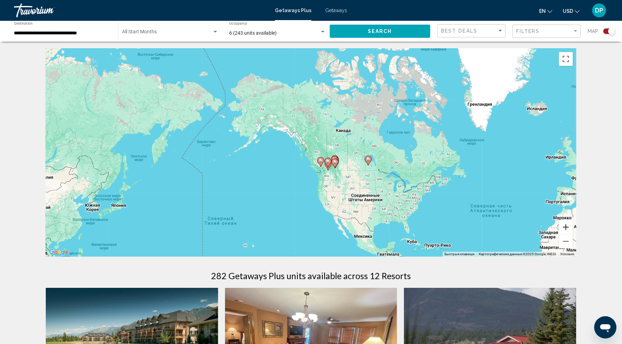
click at [573, 234] on button "Увеличить" at bounding box center [566, 227] width 14 height 14
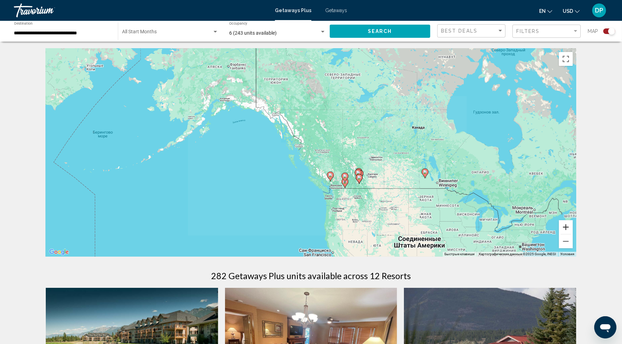
click at [573, 234] on button "Увеличить" at bounding box center [566, 227] width 14 height 14
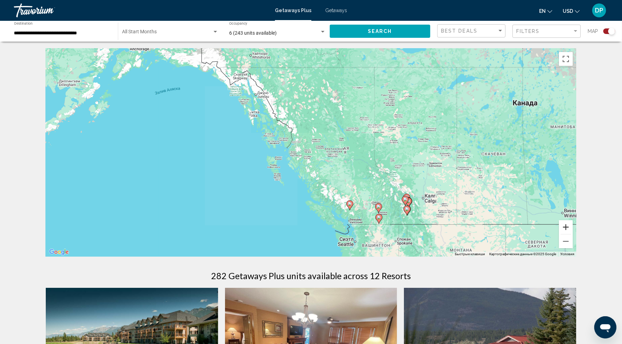
click at [573, 234] on button "Увеличить" at bounding box center [566, 227] width 14 height 14
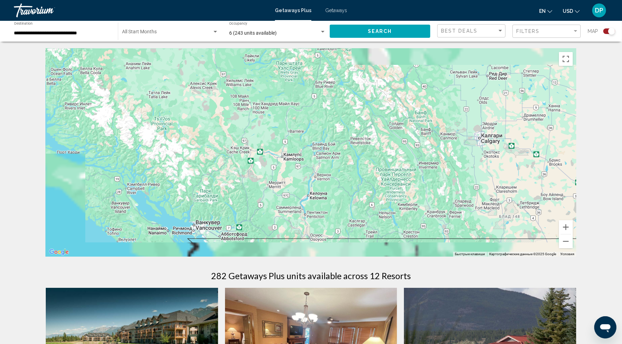
drag, startPoint x: 449, startPoint y: 203, endPoint x: 226, endPoint y: 42, distance: 274.8
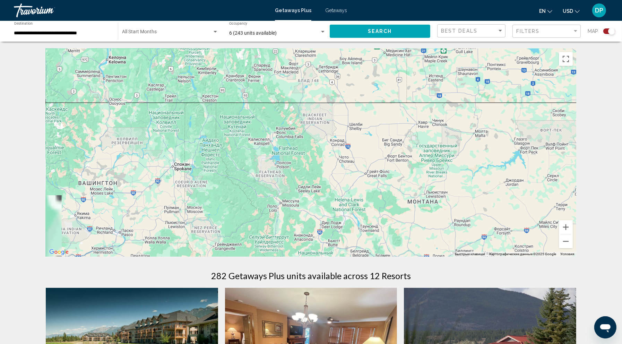
drag, startPoint x: 243, startPoint y: 63, endPoint x: 373, endPoint y: 145, distance: 152.9
click at [372, 144] on div "Main content" at bounding box center [311, 153] width 531 height 208
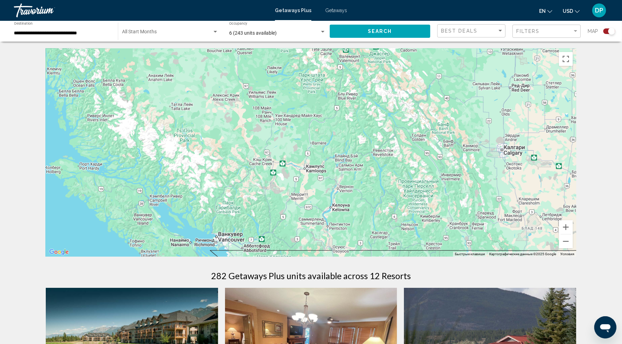
drag, startPoint x: 307, startPoint y: 104, endPoint x: 246, endPoint y: 54, distance: 78.2
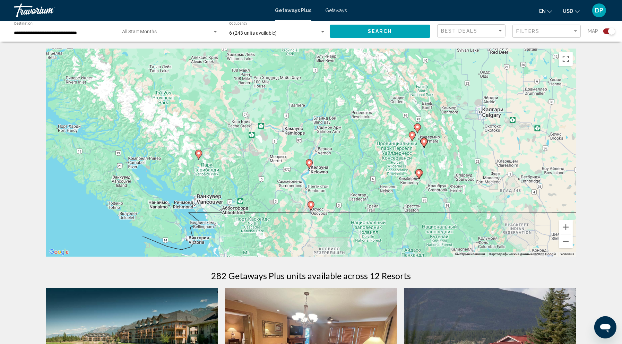
drag, startPoint x: 368, startPoint y: 189, endPoint x: 366, endPoint y: 183, distance: 6.4
click at [366, 183] on div "Чтобы активировать перетаскивание с помощью клавиатуры, нажмите Alt + Ввод. Пос…" at bounding box center [311, 153] width 531 height 208
click at [573, 234] on button "Увеличить" at bounding box center [566, 227] width 14 height 14
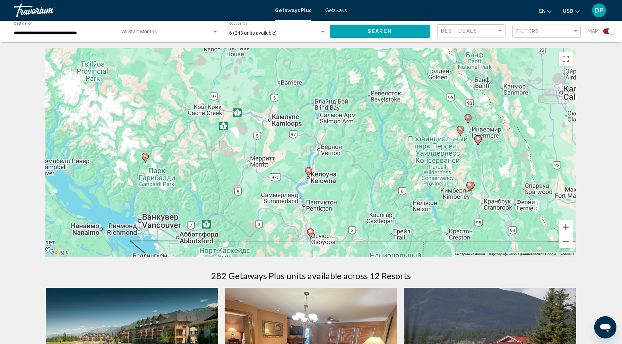
click at [573, 234] on button "Увеличить" at bounding box center [566, 227] width 14 height 14
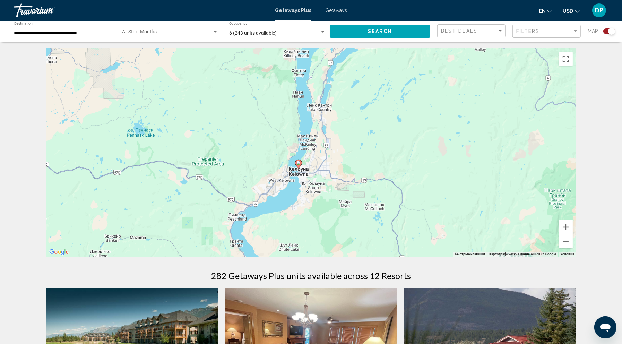
drag, startPoint x: 459, startPoint y: 228, endPoint x: 461, endPoint y: 111, distance: 116.6
click at [461, 111] on div "Чтобы активировать перетаскивание с помощью клавиатуры, нажмите Alt + Ввод. Пос…" at bounding box center [311, 153] width 531 height 208
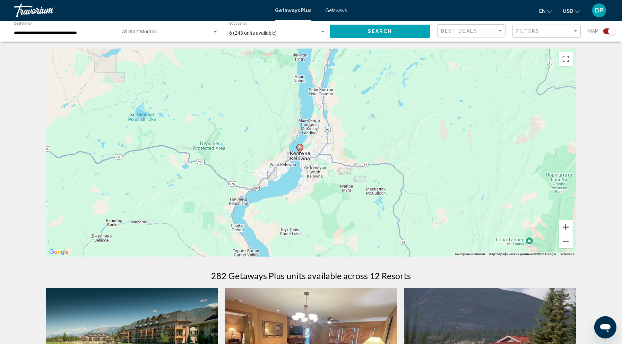
click at [573, 234] on button "Увеличить" at bounding box center [566, 227] width 14 height 14
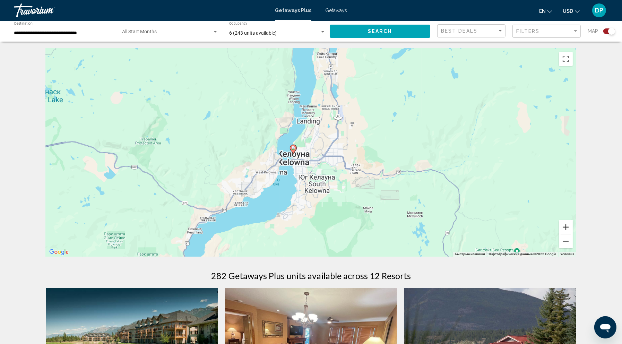
click at [573, 234] on button "Увеличить" at bounding box center [566, 227] width 14 height 14
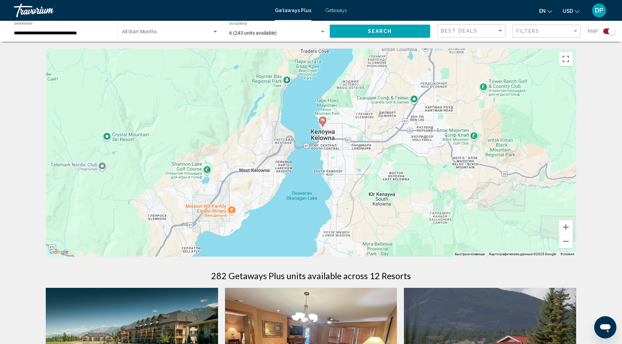
drag, startPoint x: 312, startPoint y: 193, endPoint x: 367, endPoint y: 161, distance: 64.2
click at [367, 161] on div "Чтобы активировать перетаскивание с помощью клавиатуры, нажмите Alt + Ввод. Пос…" at bounding box center [311, 153] width 531 height 208
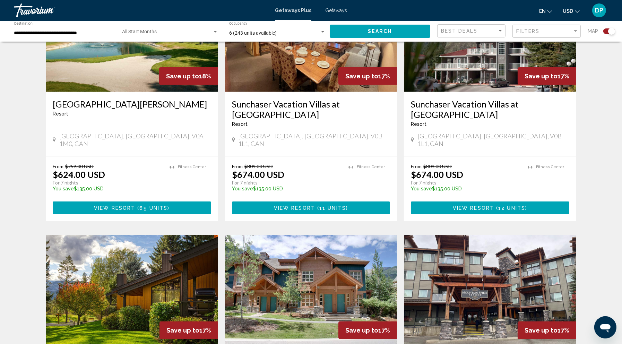
scroll to position [308, 0]
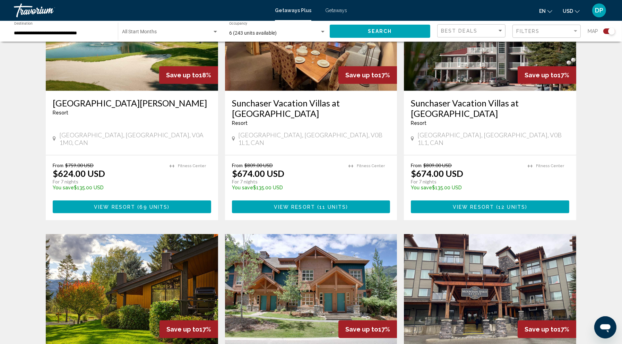
click at [77, 108] on h3 "[GEOGRAPHIC_DATA][PERSON_NAME]" at bounding box center [132, 103] width 159 height 10
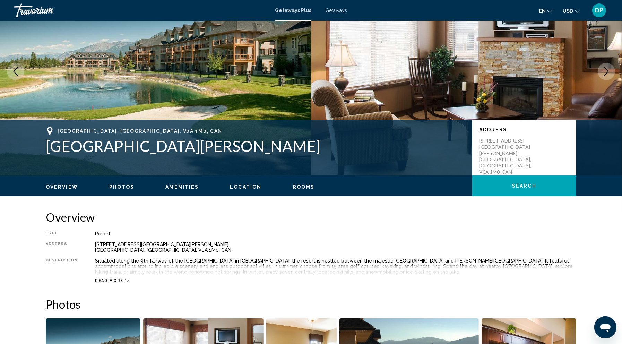
scroll to position [193, 0]
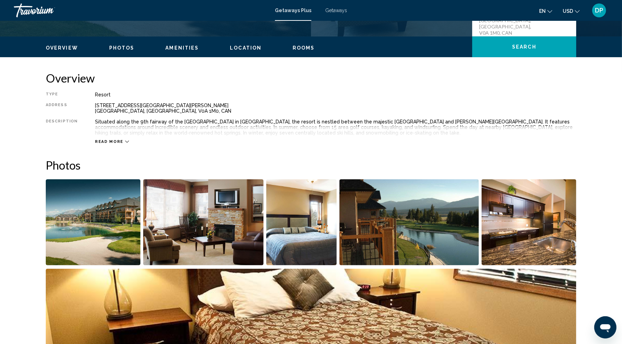
click at [101, 144] on span "Read more" at bounding box center [109, 141] width 28 height 5
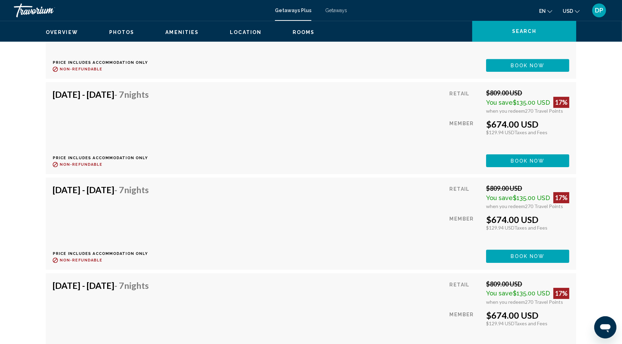
scroll to position [2814, 0]
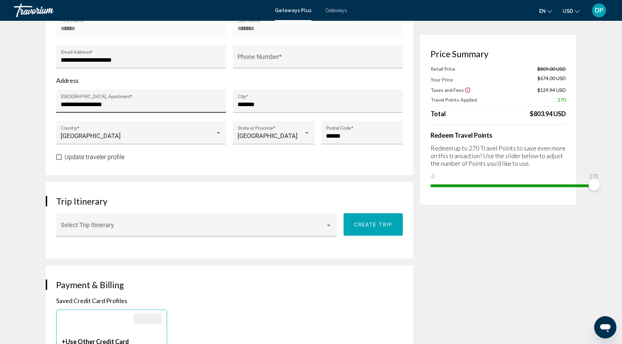
scroll to position [308, 0]
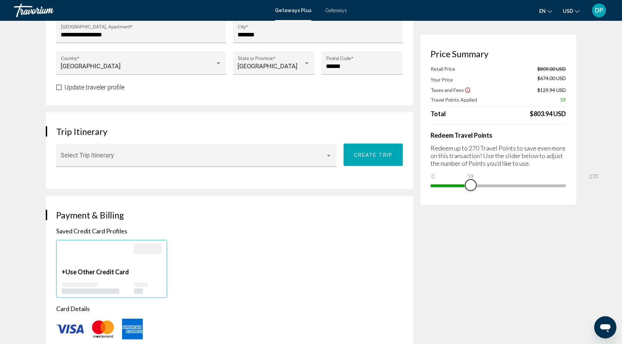
drag, startPoint x: 559, startPoint y: 230, endPoint x: 437, endPoint y: 230, distance: 122.1
click at [466, 191] on span "Main content" at bounding box center [471, 185] width 11 height 11
click at [441, 191] on span "Main content" at bounding box center [446, 185] width 11 height 11
click at [440, 191] on span "Main content" at bounding box center [445, 185] width 11 height 11
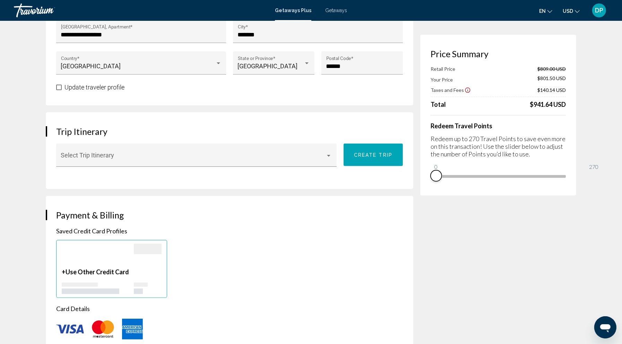
drag, startPoint x: 437, startPoint y: 229, endPoint x: 422, endPoint y: 229, distance: 15.3
click at [422, 196] on div "Price Summary Retail Price $809.00 USD Your Price $801.50 USD Taxes and Fees $1…" at bounding box center [498, 115] width 156 height 161
click at [431, 177] on ngx-slider "0 270 1" at bounding box center [498, 175] width 135 height 1
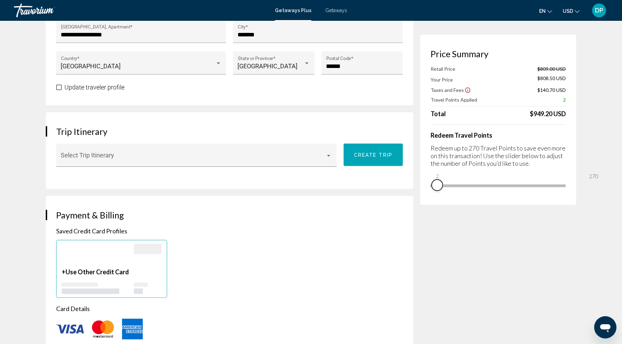
click at [432, 191] on span "Main content" at bounding box center [437, 185] width 11 height 11
drag, startPoint x: 430, startPoint y: 231, endPoint x: 418, endPoint y: 232, distance: 11.5
click at [420, 205] on div "Price Summary Retail Price $809.00 USD Your Price $808.00 USD Taxes and Fees $1…" at bounding box center [498, 120] width 156 height 170
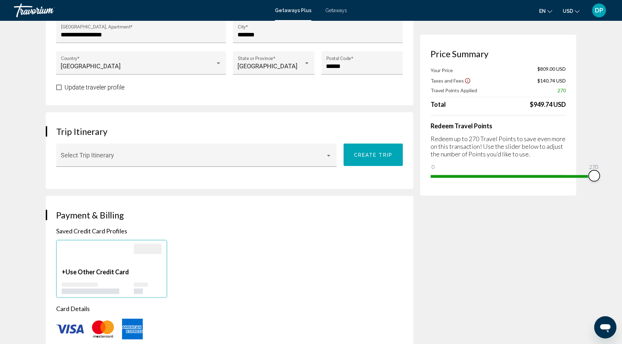
drag, startPoint x: 426, startPoint y: 201, endPoint x: 610, endPoint y: 202, distance: 183.9
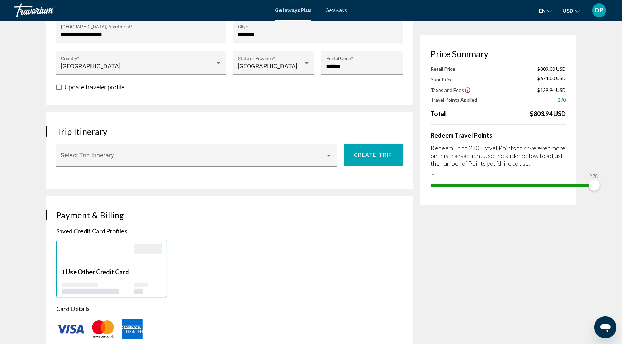
click at [468, 93] on icon "Show Taxes and Fees disclaimer" at bounding box center [468, 90] width 6 height 6
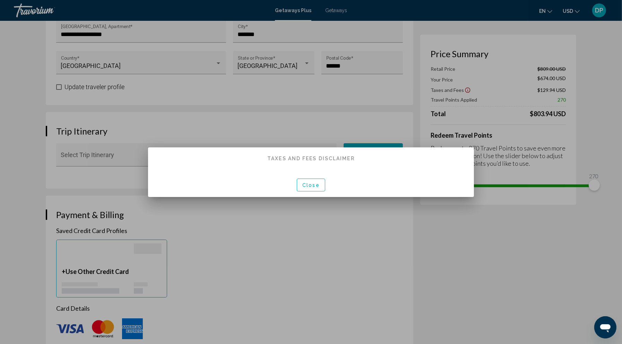
click at [319, 184] on span "Close" at bounding box center [311, 185] width 17 height 6
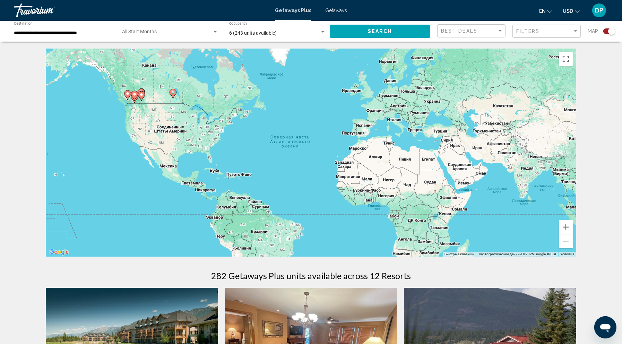
click at [87, 41] on div "**********" at bounding box center [62, 31] width 97 height 19
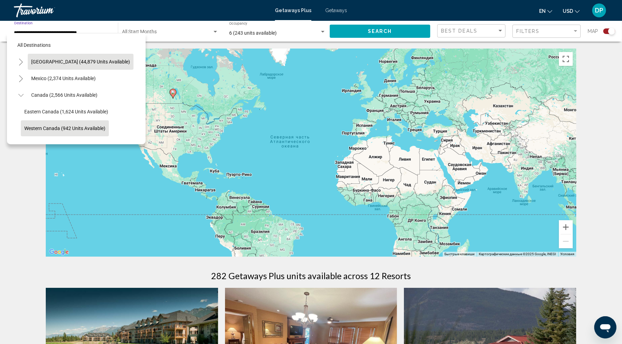
scroll to position [32, 0]
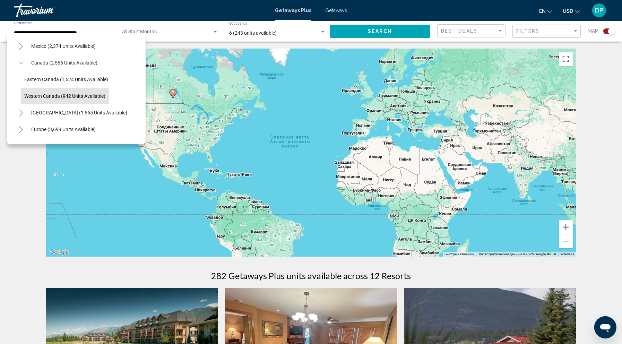
click at [23, 67] on icon "Toggle Canada (2,566 units available)" at bounding box center [20, 63] width 5 height 7
click at [24, 50] on icon "Toggle Mexico (2,374 units available)" at bounding box center [20, 46] width 5 height 7
click at [68, 99] on span "Cancun, Cozumel, [GEOGRAPHIC_DATA] (347 units available)" at bounding box center [90, 96] width 132 height 6
type input "**********"
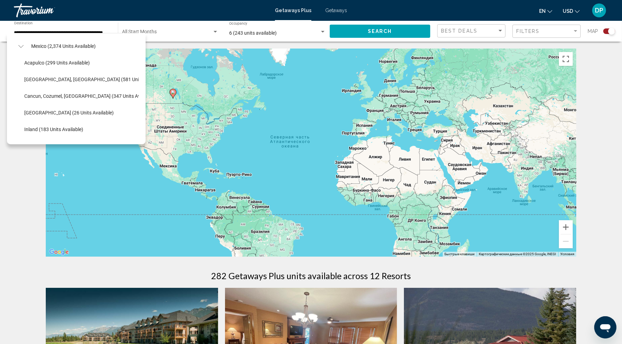
scroll to position [0, 10]
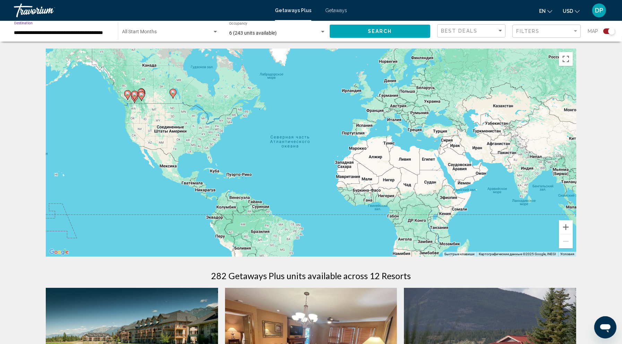
click at [374, 34] on span "Search" at bounding box center [380, 32] width 24 height 6
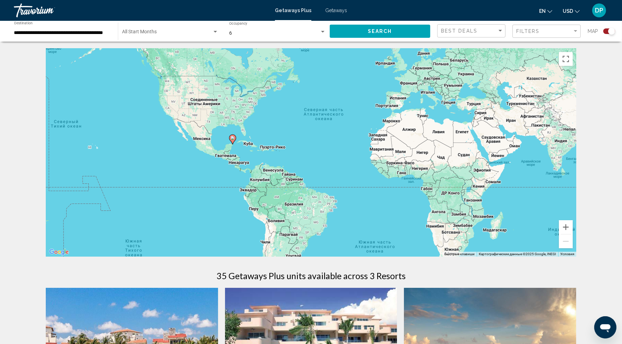
drag, startPoint x: 204, startPoint y: 186, endPoint x: 250, endPoint y: 151, distance: 57.9
click at [250, 151] on div "Чтобы активировать перетаскивание с помощью клавиатуры, нажмите Alt + Ввод. Пос…" at bounding box center [311, 153] width 531 height 208
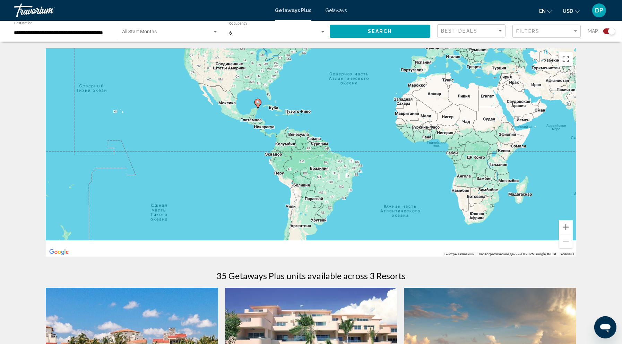
drag, startPoint x: 416, startPoint y: 257, endPoint x: 428, endPoint y: 231, distance: 29.2
click at [428, 231] on div "Чтобы активировать перетаскивание с помощью клавиатуры, нажмите Alt + Ввод. Пос…" at bounding box center [311, 153] width 531 height 208
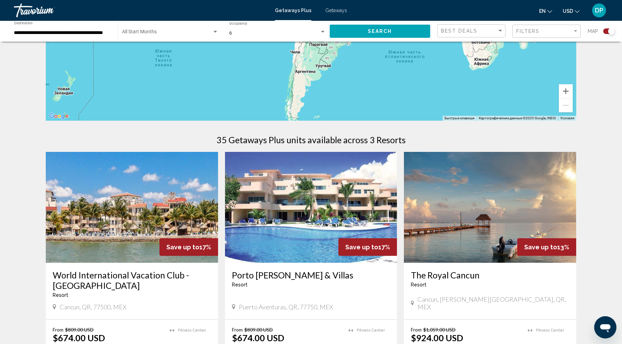
scroll to position [178, 0]
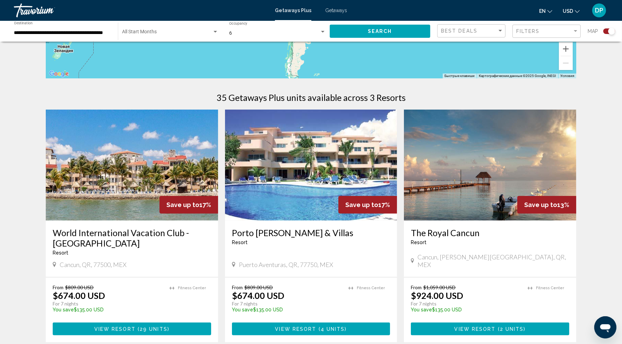
click at [286, 221] on img "Main content" at bounding box center [311, 165] width 172 height 111
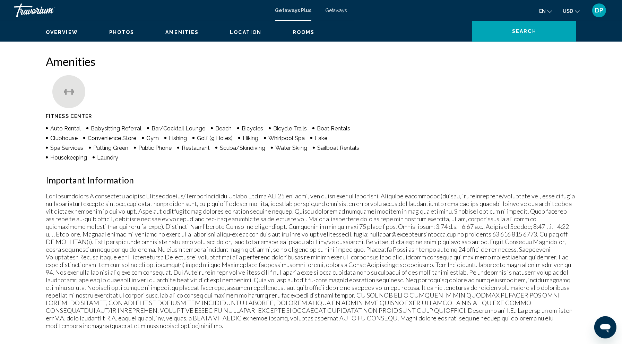
scroll to position [424, 0]
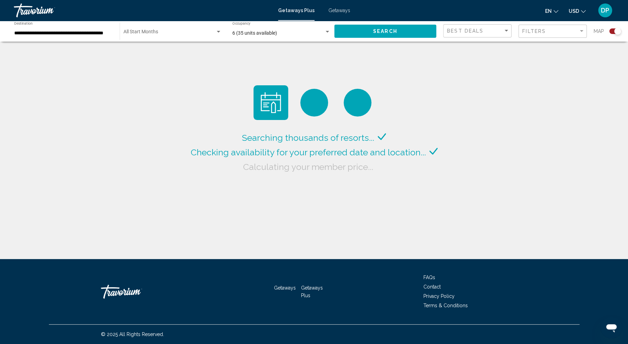
click at [98, 36] on input "**********" at bounding box center [63, 34] width 99 height 6
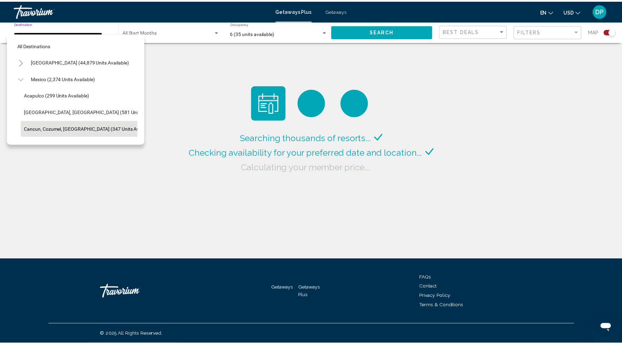
scroll to position [32, 9]
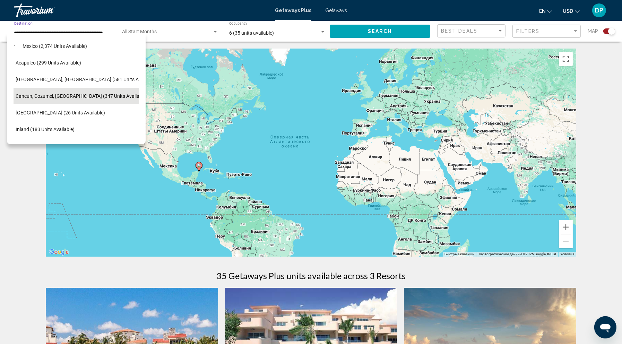
click at [19, 53] on button "Toggle Mexico (2,374 units available)" at bounding box center [12, 46] width 14 height 14
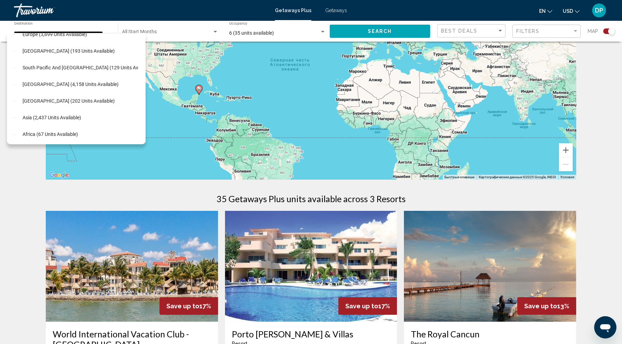
scroll to position [0, 9]
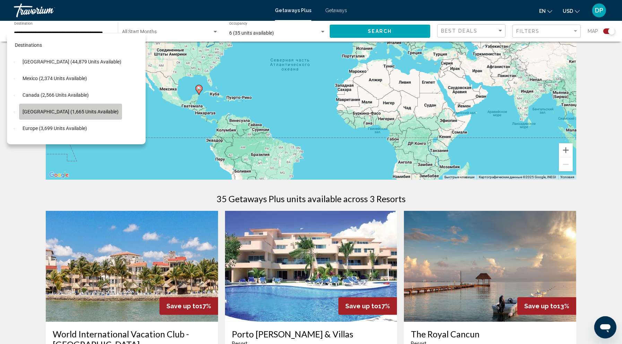
click at [56, 114] on span "[GEOGRAPHIC_DATA] (1,665 units available)" at bounding box center [71, 112] width 96 height 6
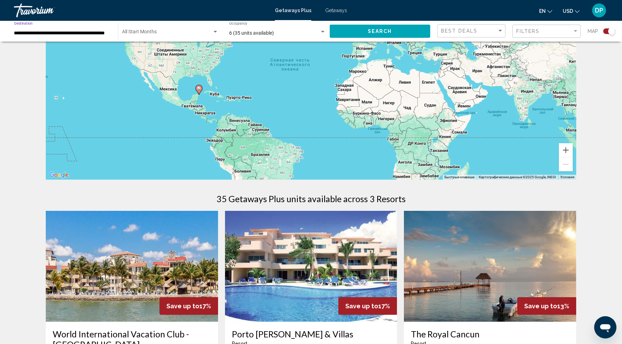
click at [66, 41] on div "**********" at bounding box center [62, 31] width 97 height 19
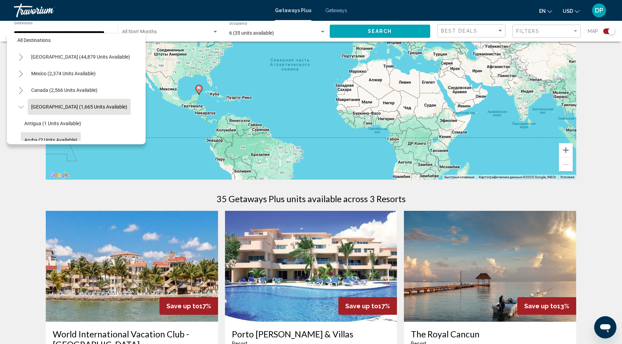
scroll to position [0, 0]
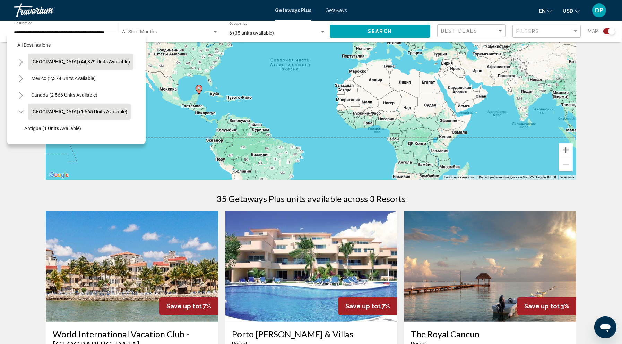
click at [38, 65] on span "[GEOGRAPHIC_DATA] (44,879 units available)" at bounding box center [80, 62] width 99 height 6
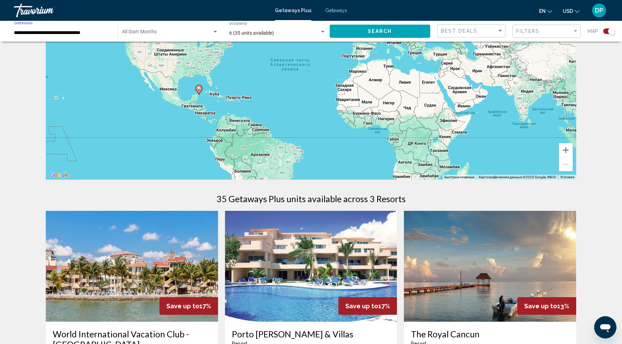
scroll to position [0, 10]
click at [349, 37] on button "Search" at bounding box center [380, 31] width 101 height 13
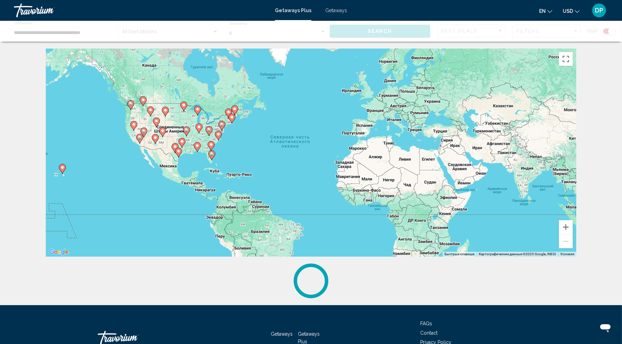
click at [64, 173] on icon "Main content" at bounding box center [62, 168] width 6 height 9
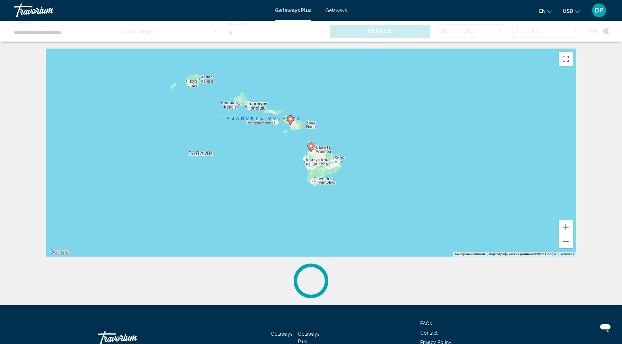
click at [312, 148] on image "Main content" at bounding box center [311, 146] width 4 height 4
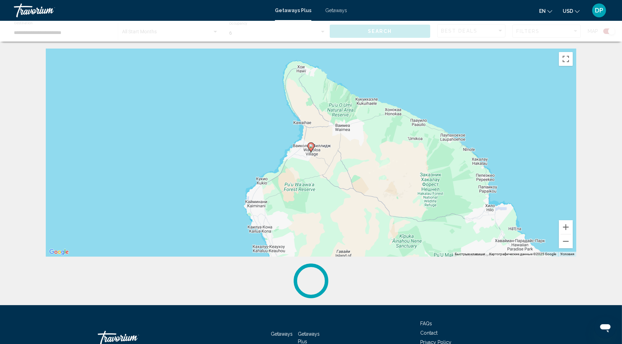
click at [312, 148] on image "Main content" at bounding box center [311, 146] width 4 height 4
type input "**********"
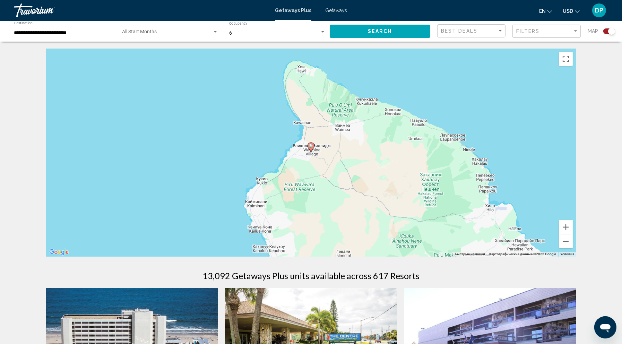
click at [312, 148] on image "Main content" at bounding box center [311, 146] width 4 height 4
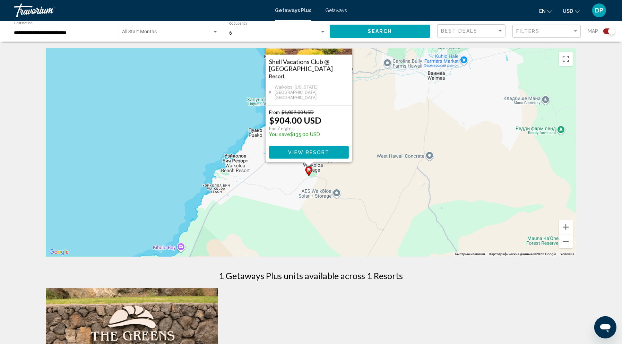
drag, startPoint x: 216, startPoint y: 234, endPoint x: 216, endPoint y: 134, distance: 100.3
click at [216, 134] on div "Чтобы активировать перетаскивание с помощью клавиатуры, нажмите Alt + Ввод. Пос…" at bounding box center [311, 153] width 531 height 208
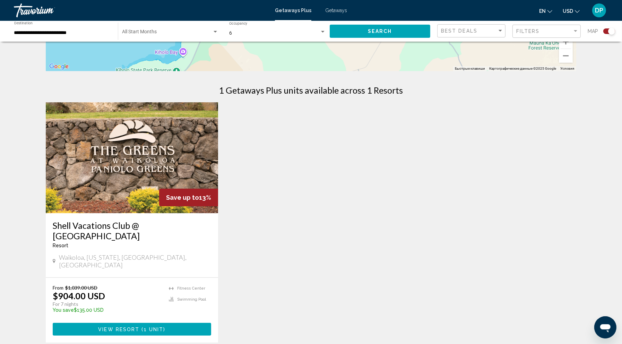
scroll to position [193, 0]
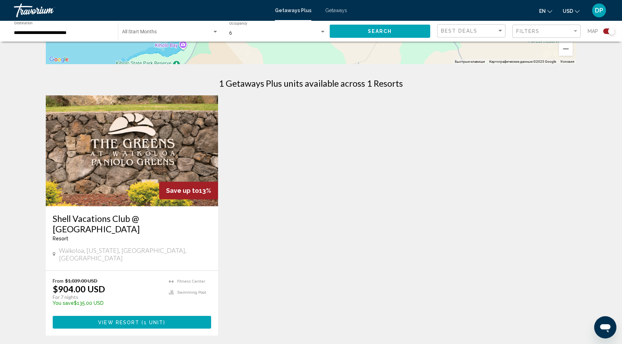
click at [119, 180] on img "Main content" at bounding box center [132, 150] width 172 height 111
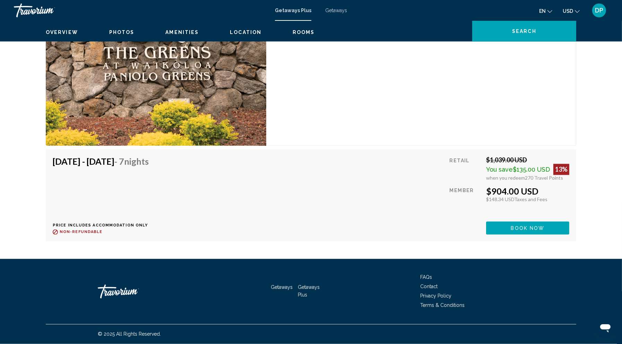
scroll to position [1722, 0]
click at [538, 231] on span "Book now" at bounding box center [528, 229] width 34 height 6
